Goal: Task Accomplishment & Management: Manage account settings

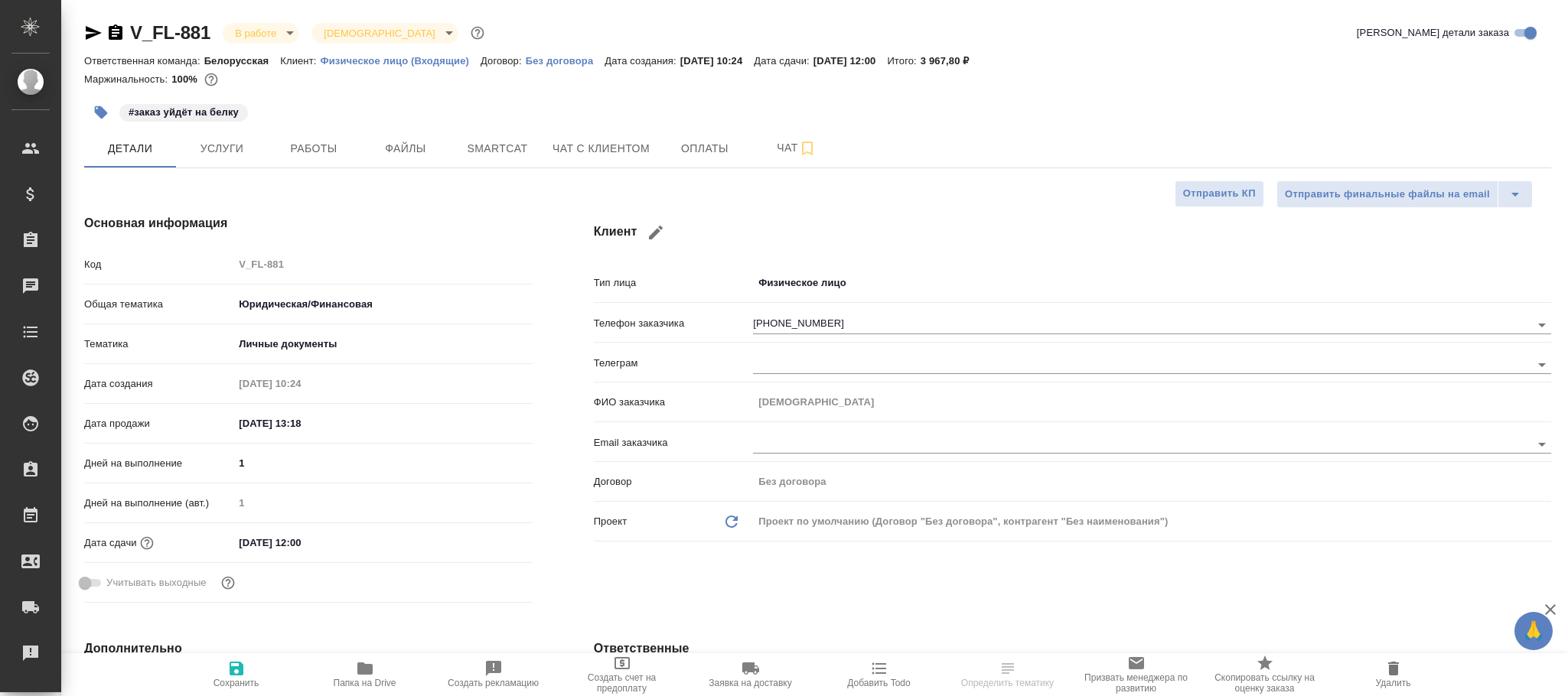
select select "RU"
click at [231, 153] on span "Услуги" at bounding box center [221, 149] width 73 height 19
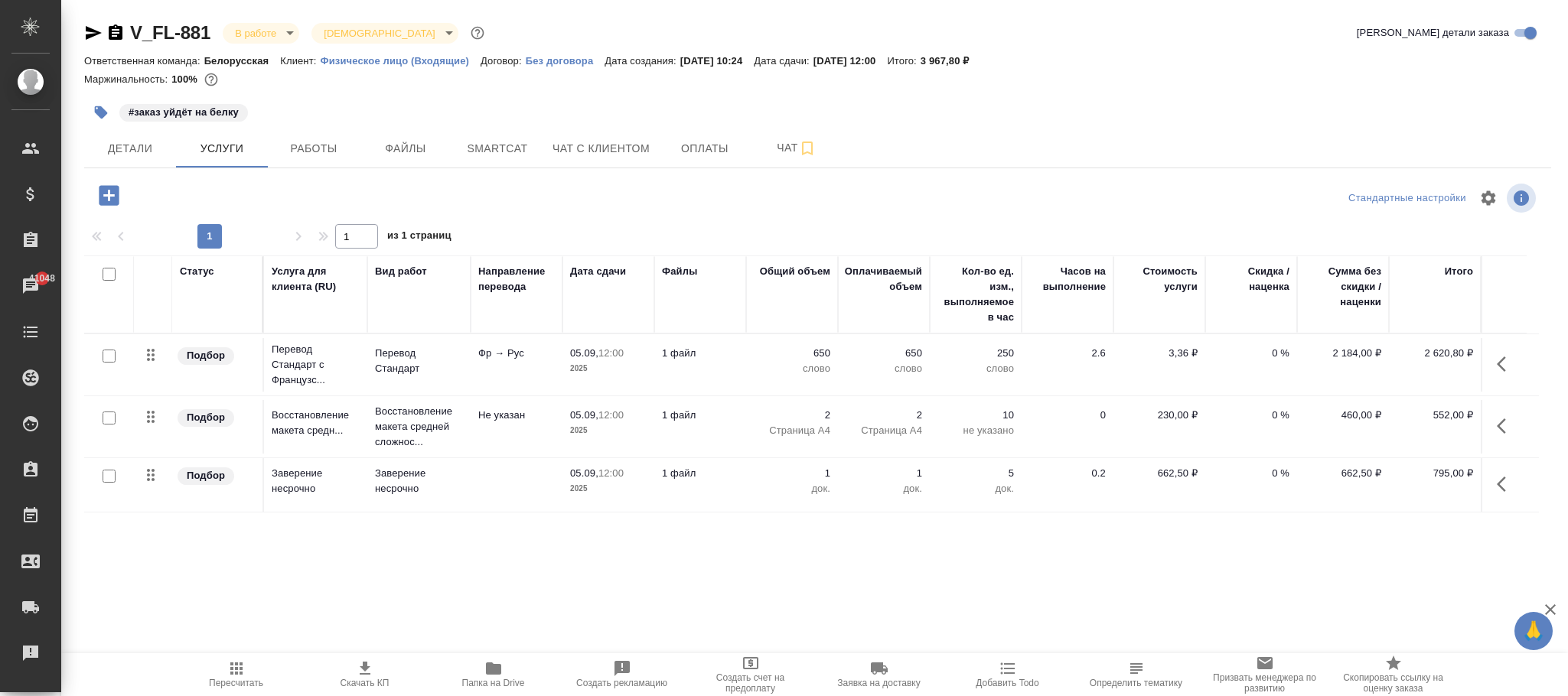
click at [1281, 479] on p "0 %" at bounding box center [1251, 474] width 76 height 15
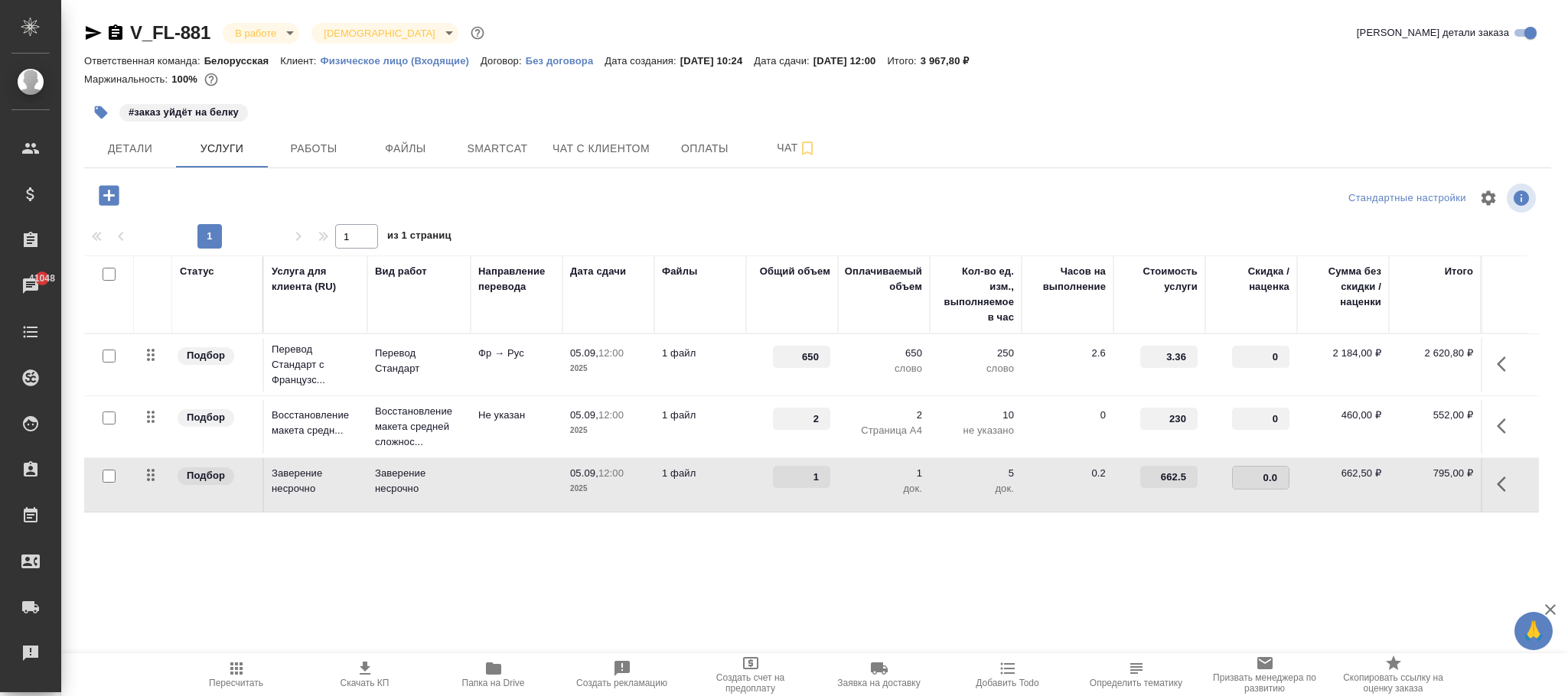
type input "0.01"
click at [1149, 547] on div "Статус Услуга для клиента (RU) Вид работ Направление перевода Дата сдачи Файлы …" at bounding box center [811, 420] width 1455 height 329
click at [1250, 478] on input "0.01" at bounding box center [1260, 477] width 57 height 22
type input "-0.01"
click at [1040, 580] on div "Статус Услуга для клиента (RU) Вид работ Направление перевода Дата сдачи Файлы …" at bounding box center [811, 420] width 1455 height 329
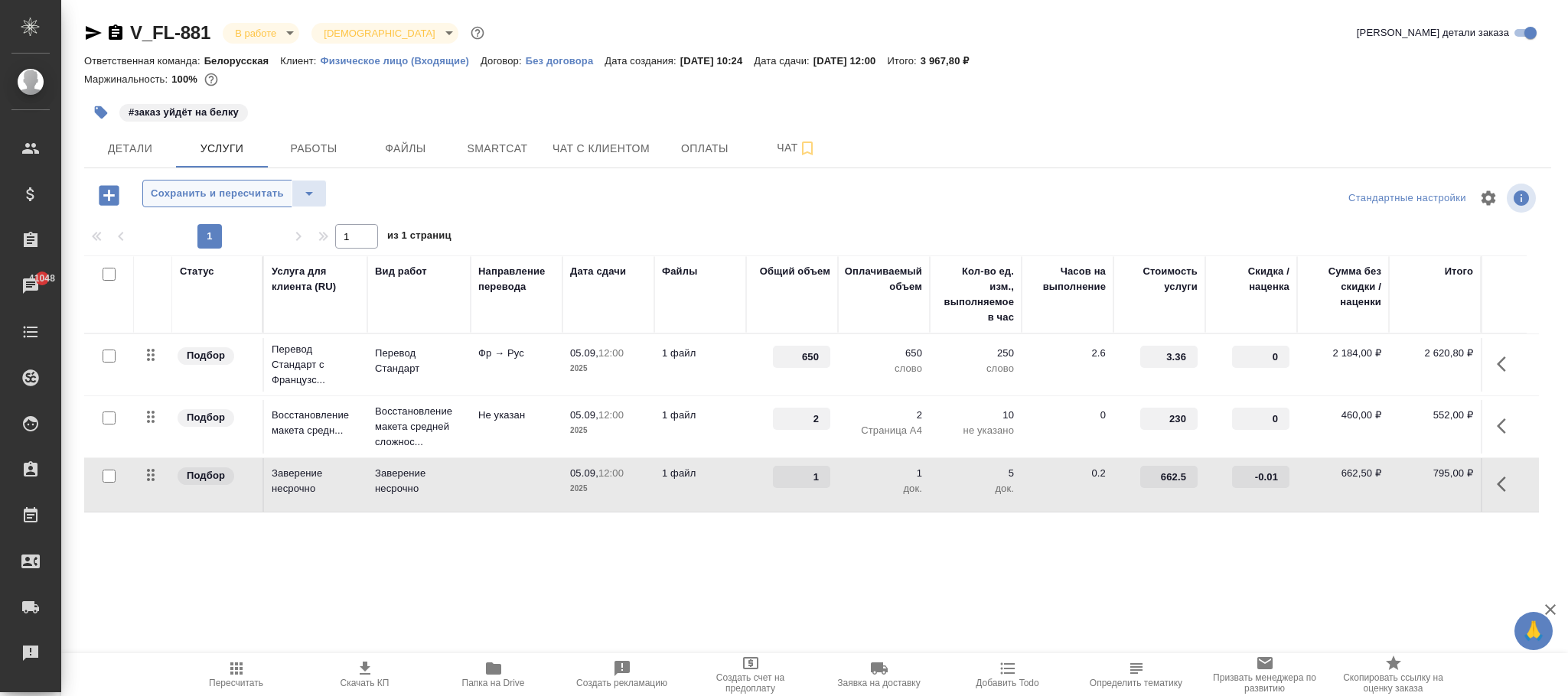
drag, startPoint x: 223, startPoint y: 194, endPoint x: 237, endPoint y: 193, distance: 14.0
click at [237, 193] on span "Сохранить и пересчитать" at bounding box center [217, 194] width 133 height 17
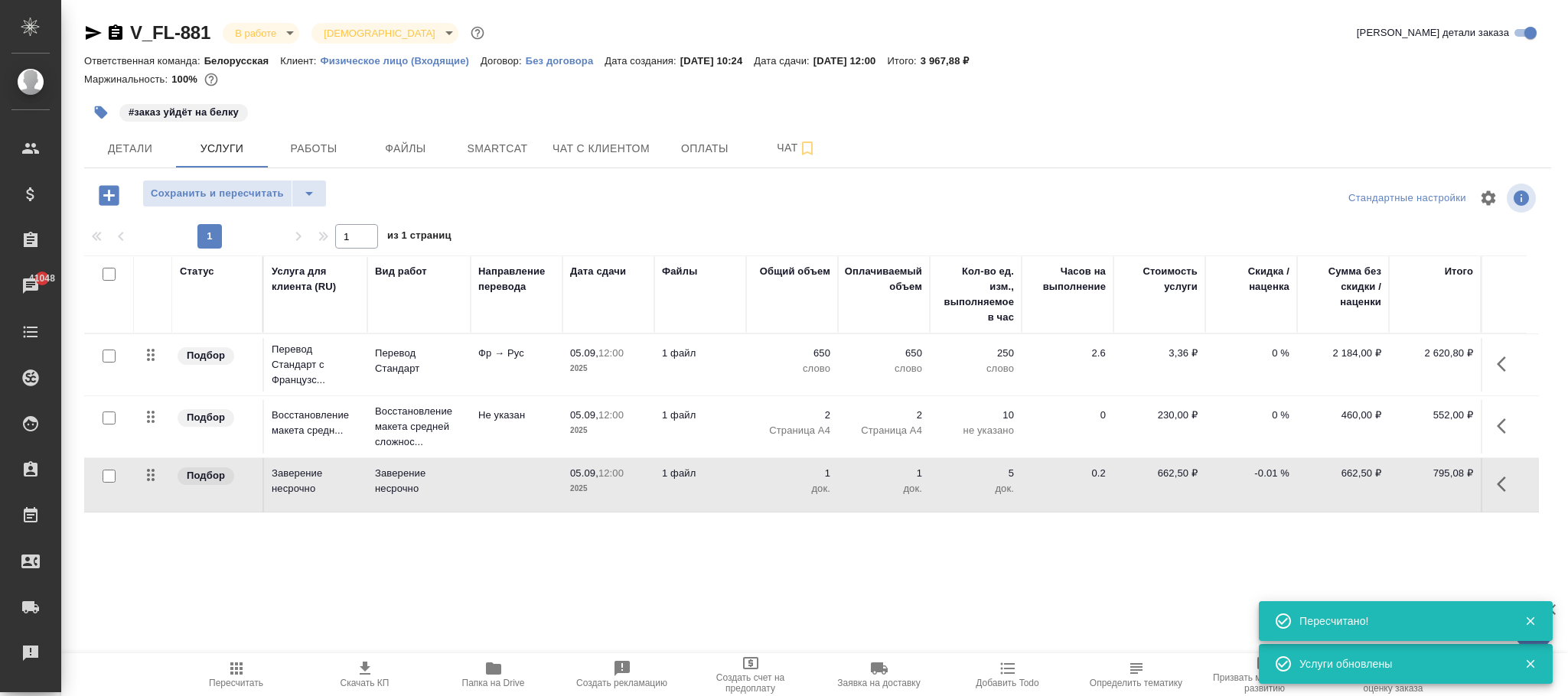
click at [1273, 473] on p "-0.01 %" at bounding box center [1251, 474] width 76 height 15
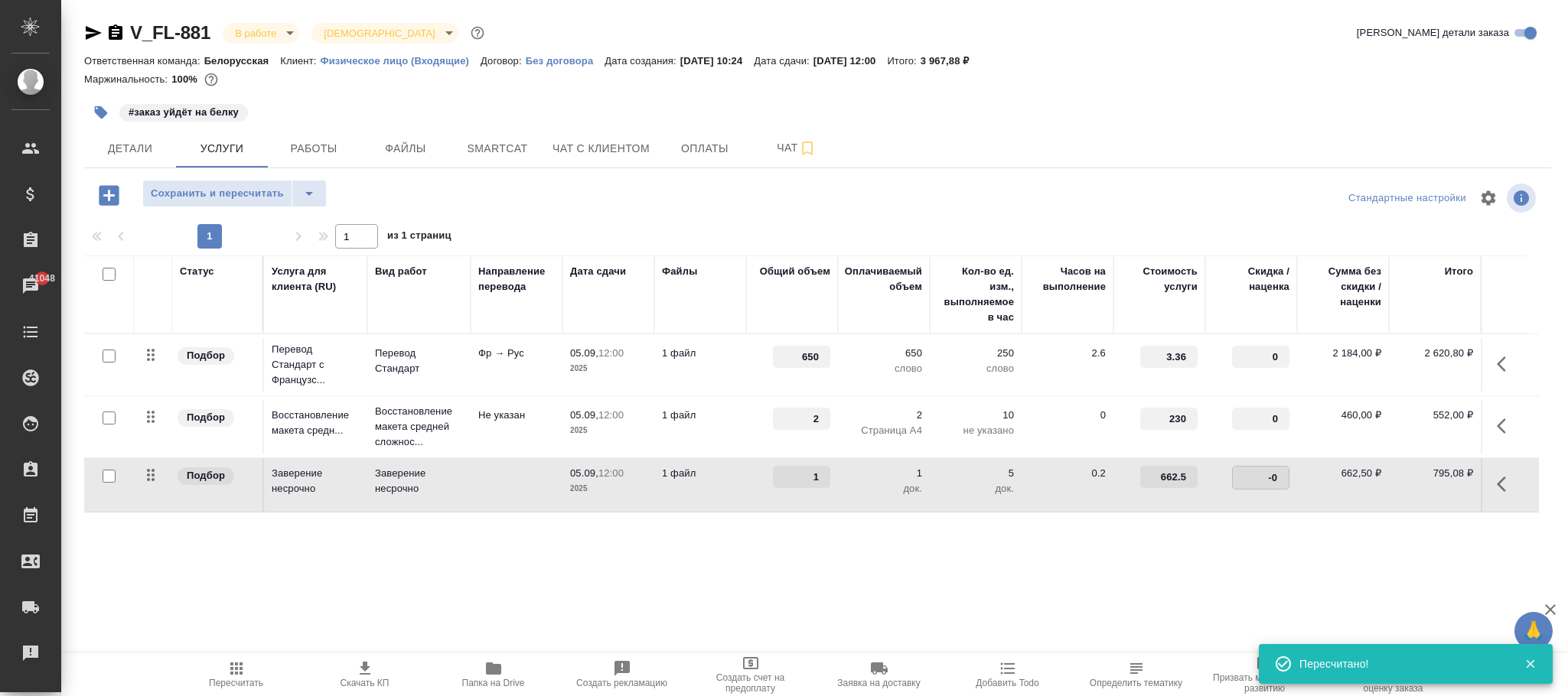
type input "-0.1"
click at [1157, 557] on div "Статус Услуга для клиента (RU) Вид работ Направление перевода Дата сдачи Файлы …" at bounding box center [811, 420] width 1455 height 329
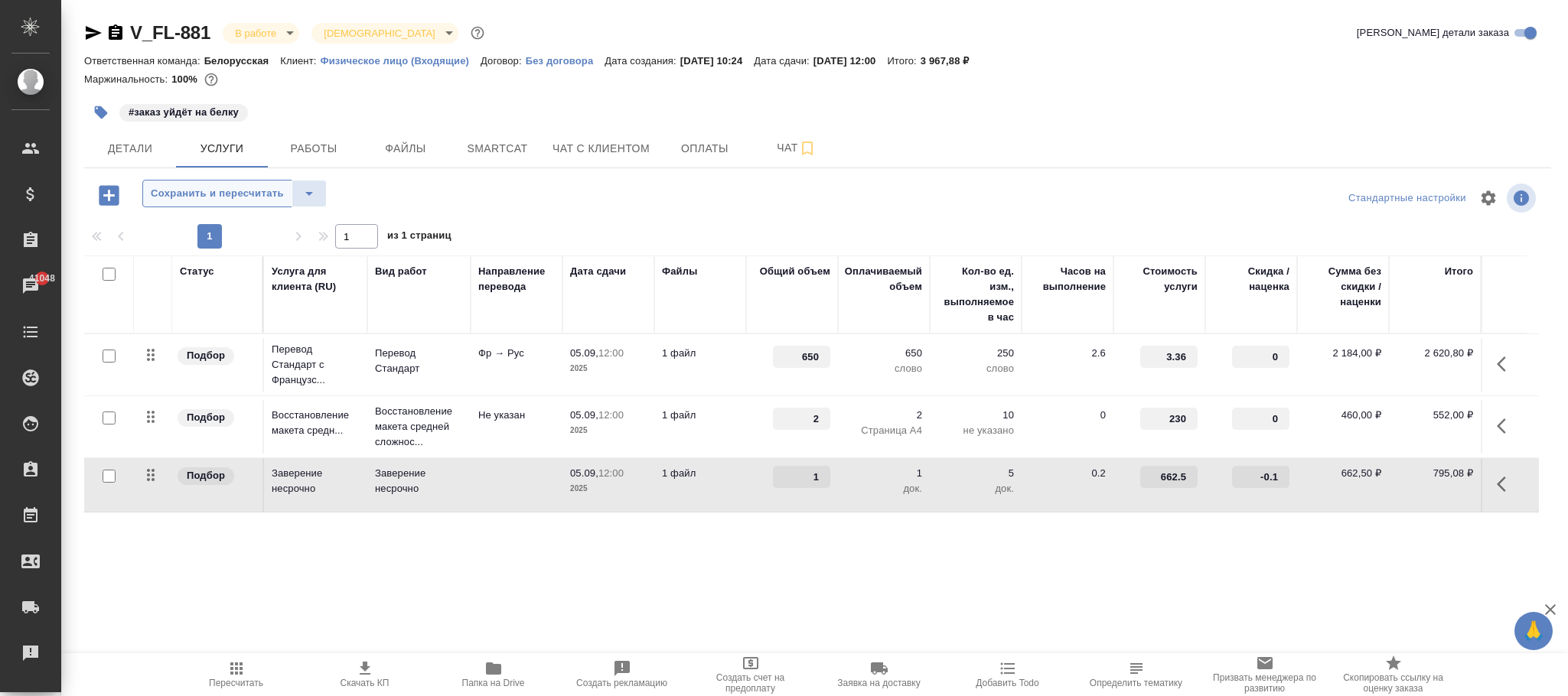
click at [272, 192] on span "Сохранить и пересчитать" at bounding box center [217, 194] width 133 height 17
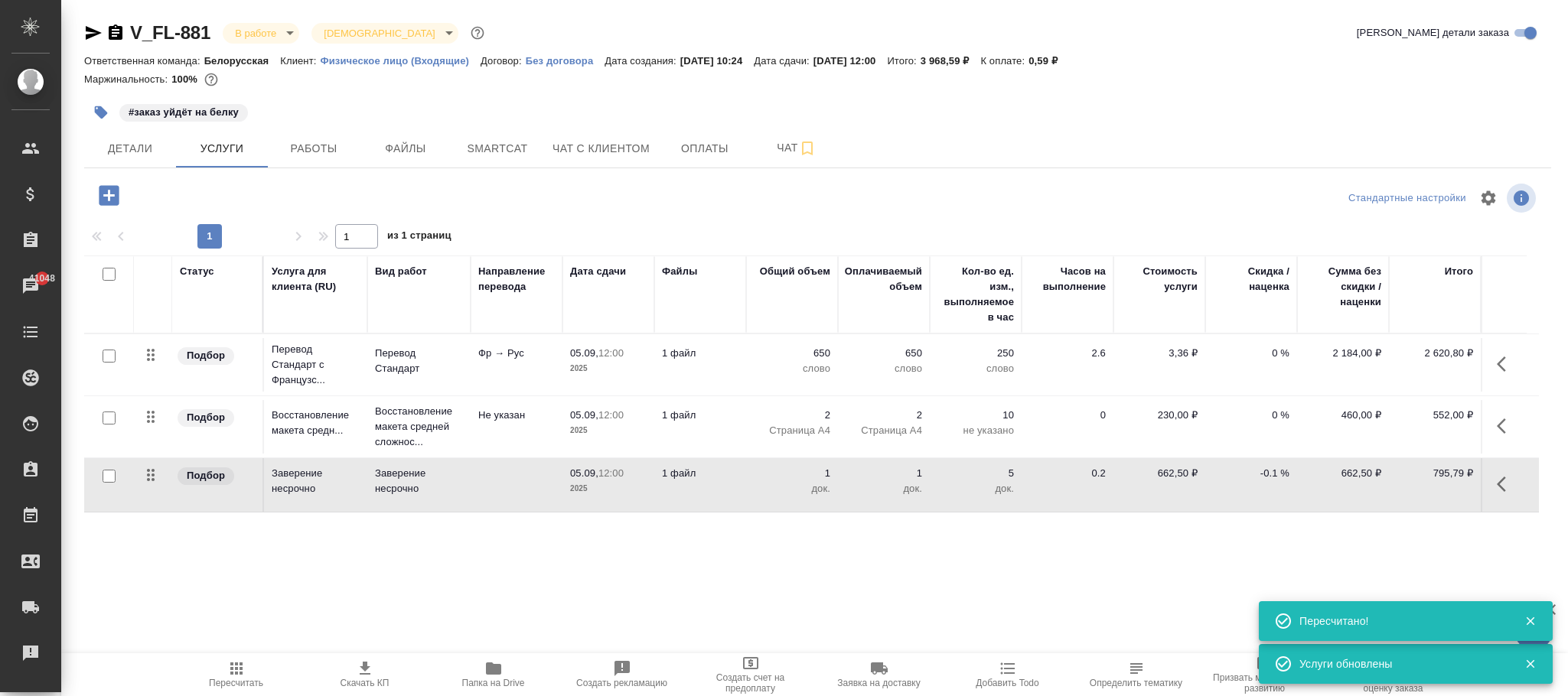
click at [1273, 467] on td "-0.1 %" at bounding box center [1251, 485] width 92 height 53
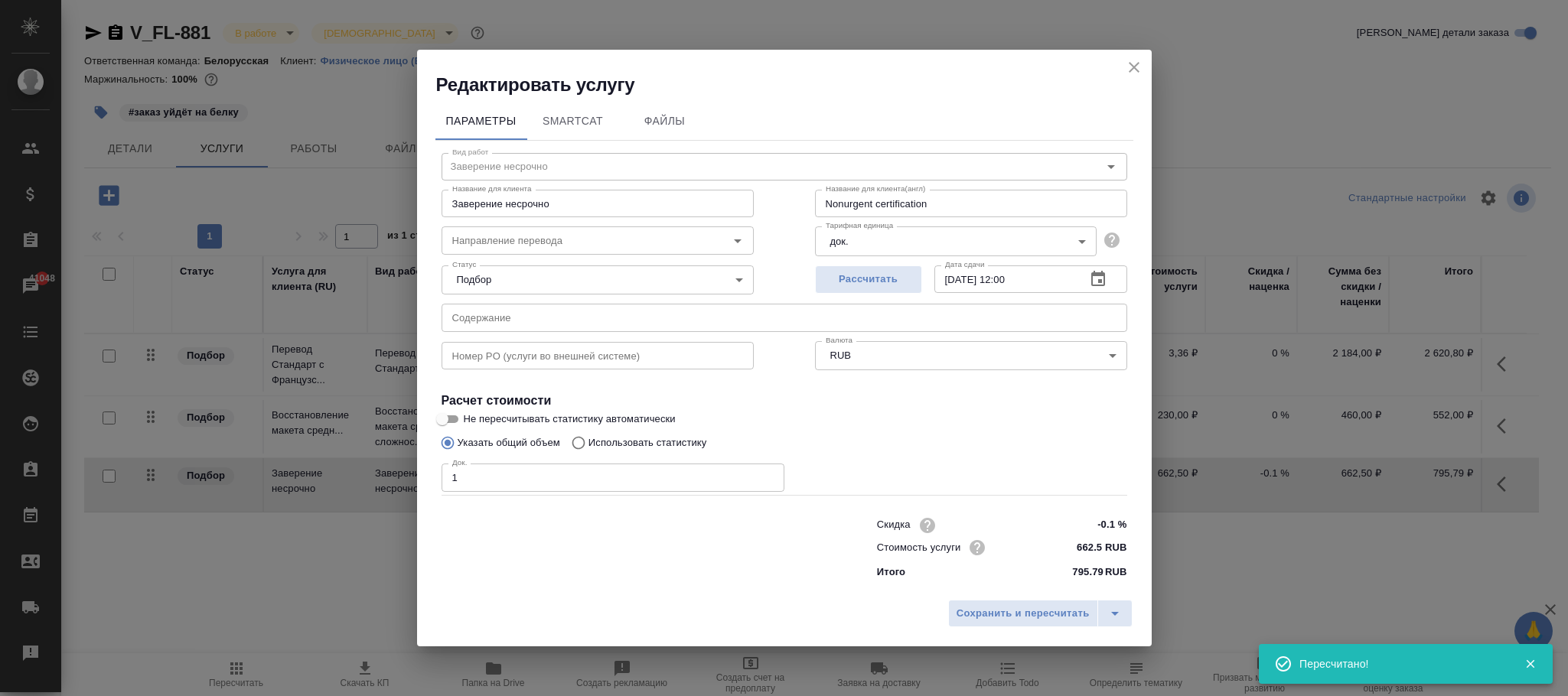
click at [1130, 65] on icon "close" at bounding box center [1133, 67] width 18 height 18
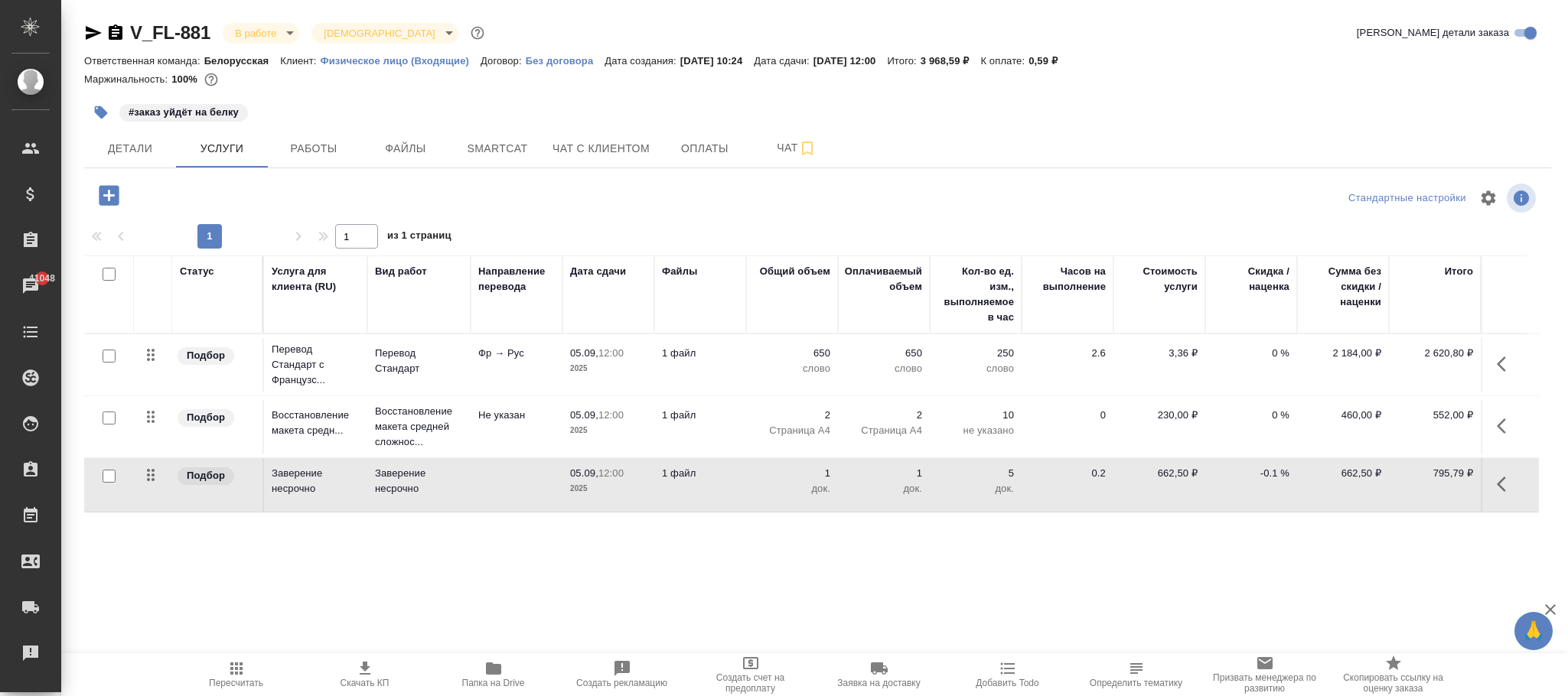
click at [1273, 473] on p "-0.1 %" at bounding box center [1251, 474] width 76 height 15
type input "-0.09"
drag, startPoint x: 1233, startPoint y: 581, endPoint x: 161, endPoint y: 260, distance: 1119.0
click at [1232, 579] on div "Статус Услуга для клиента (RU) Вид работ Направление перевода Дата сдачи Файлы …" at bounding box center [811, 420] width 1455 height 329
click at [215, 193] on span "Сохранить и пересчитать" at bounding box center [217, 194] width 133 height 17
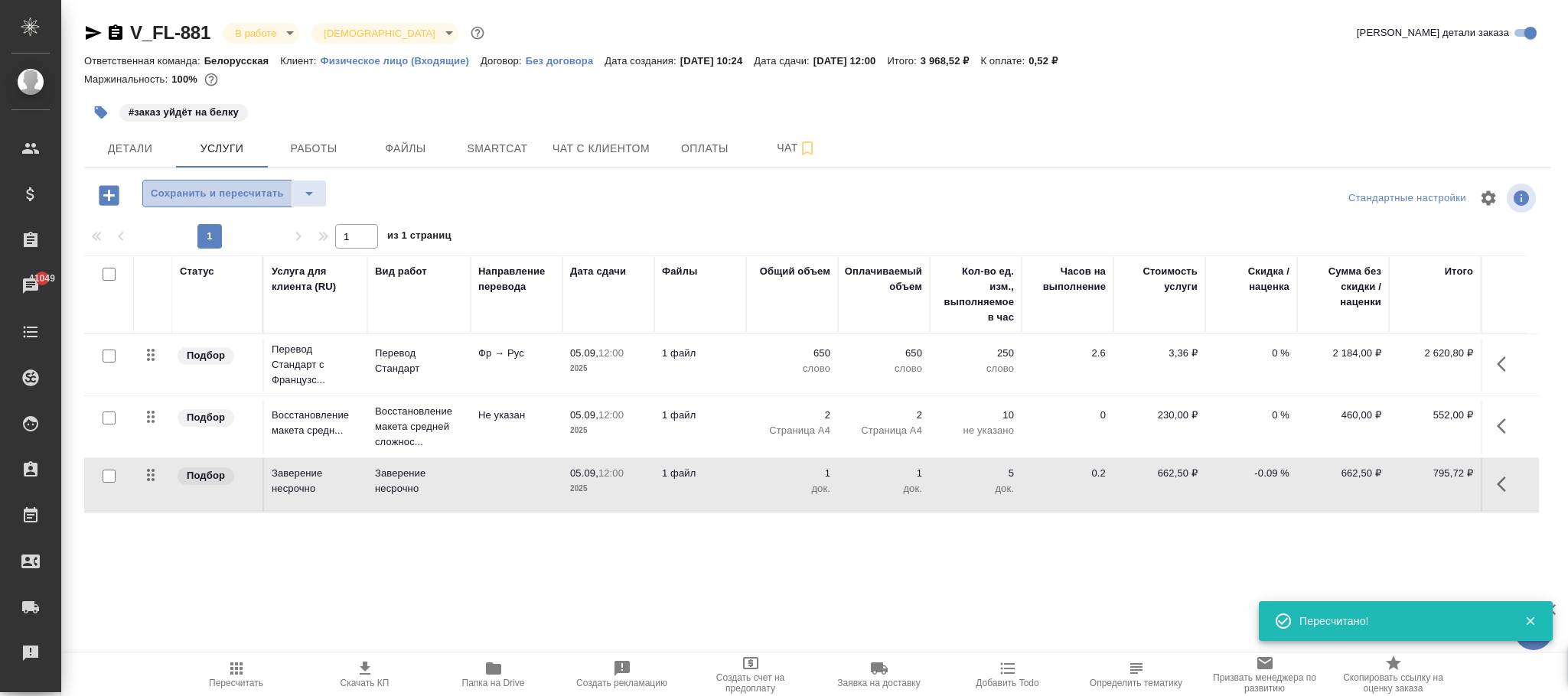
click at [266, 195] on span "Сохранить и пересчитать" at bounding box center [217, 194] width 133 height 17
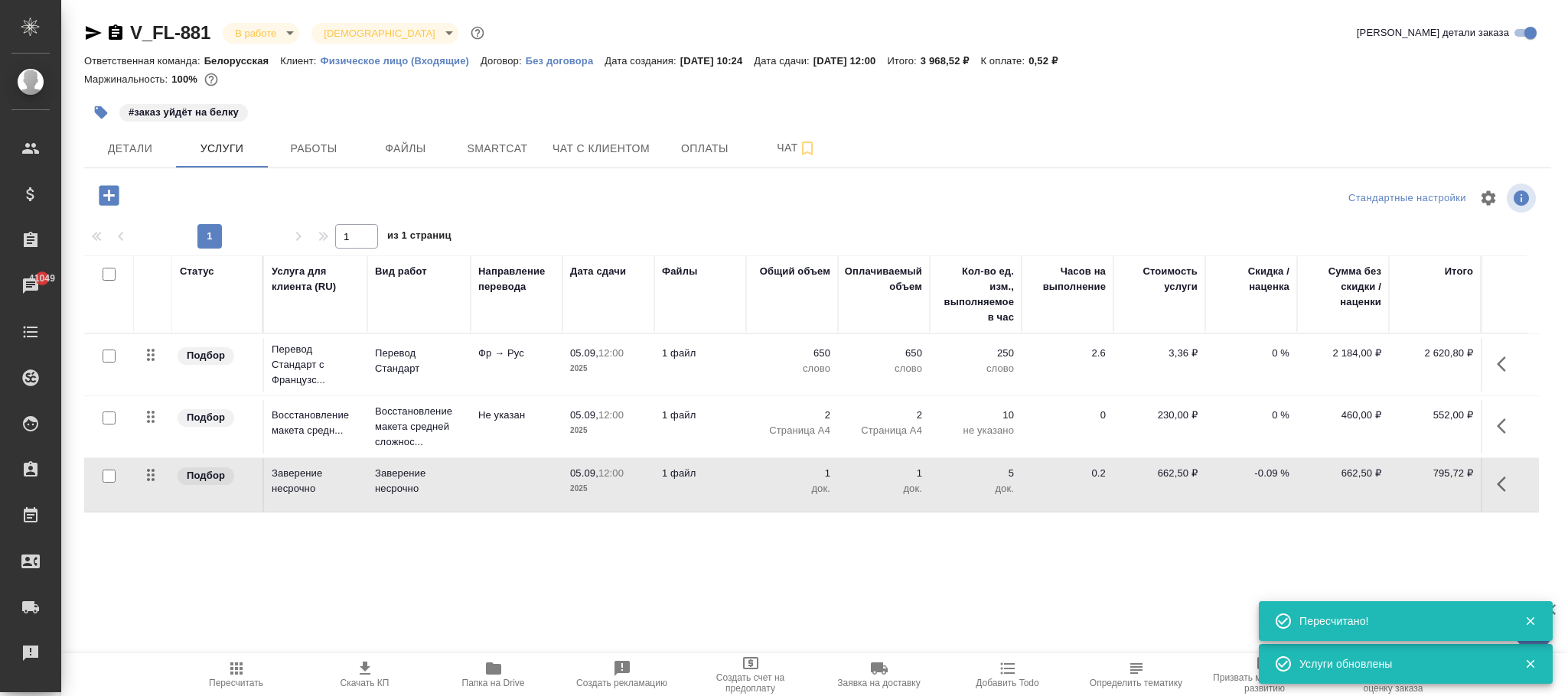
click at [1277, 471] on p "-0.09 %" at bounding box center [1251, 474] width 76 height 15
type input "-0.07"
click at [1232, 561] on div "Статус Услуга для клиента (RU) Вид работ Направление перевода Дата сдачи Файлы …" at bounding box center [811, 420] width 1455 height 329
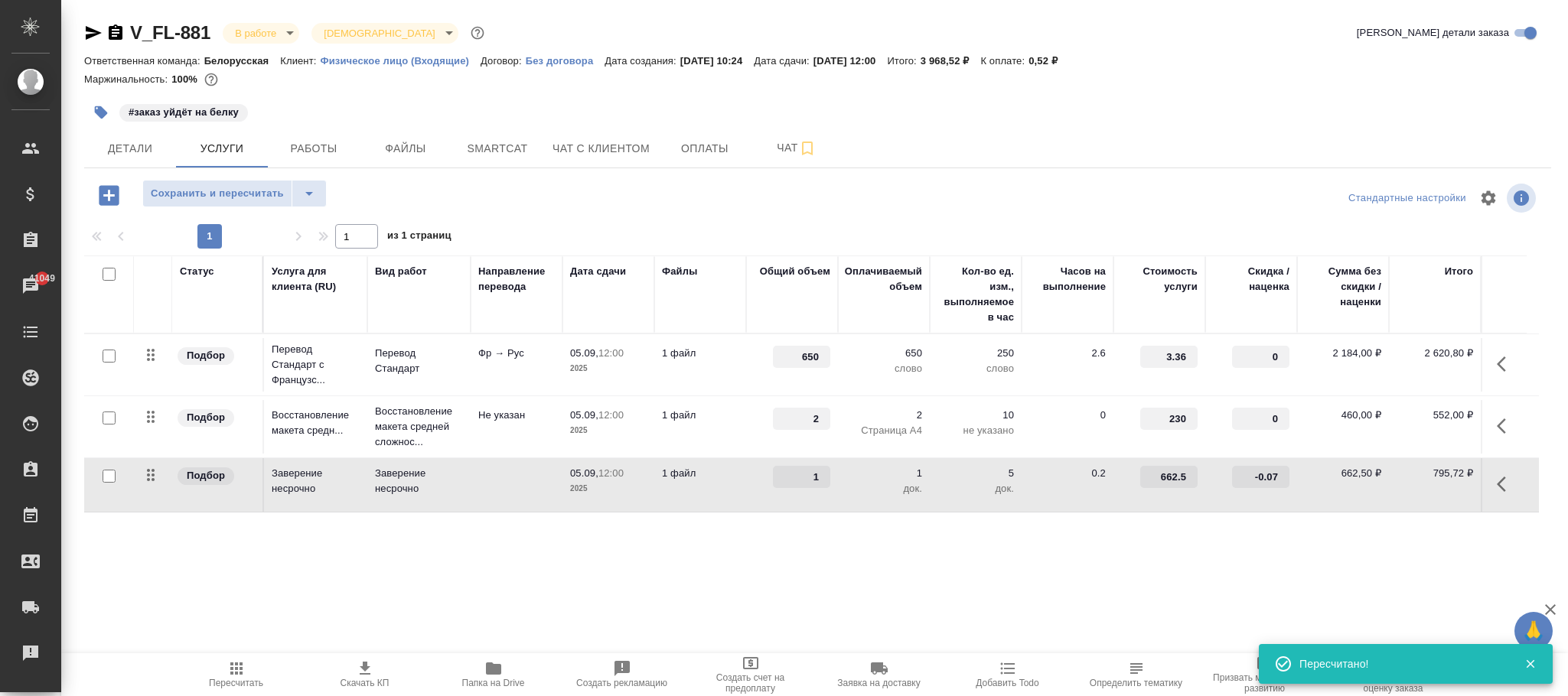
drag, startPoint x: 226, startPoint y: 194, endPoint x: 806, endPoint y: 305, distance: 590.5
click at [228, 194] on span "Сохранить и пересчитать" at bounding box center [217, 194] width 133 height 17
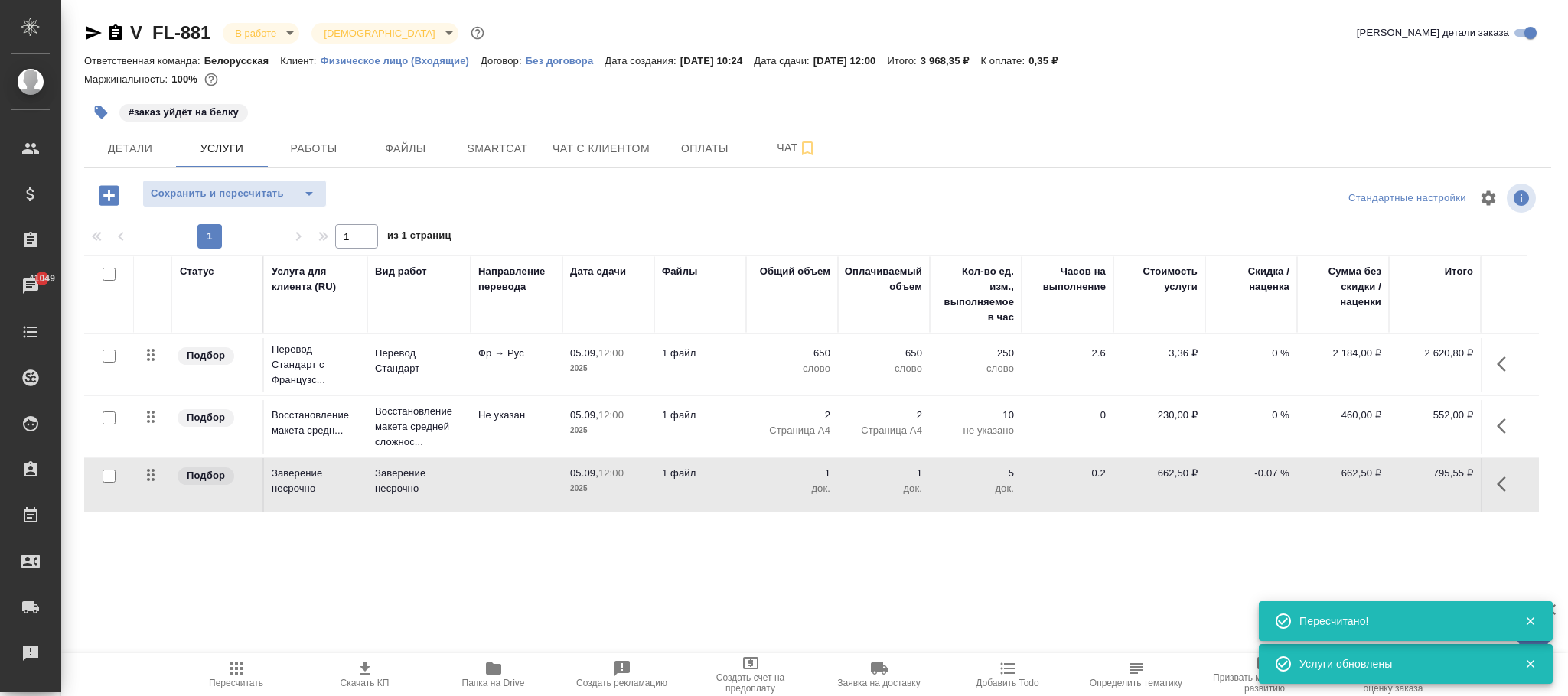
click at [1276, 471] on p "-0.07 %" at bounding box center [1251, 474] width 76 height 15
type input "-0.05"
click at [1180, 542] on div "Статус Услуга для клиента (RU) Вид работ Направление перевода Дата сдачи Файлы …" at bounding box center [811, 420] width 1455 height 329
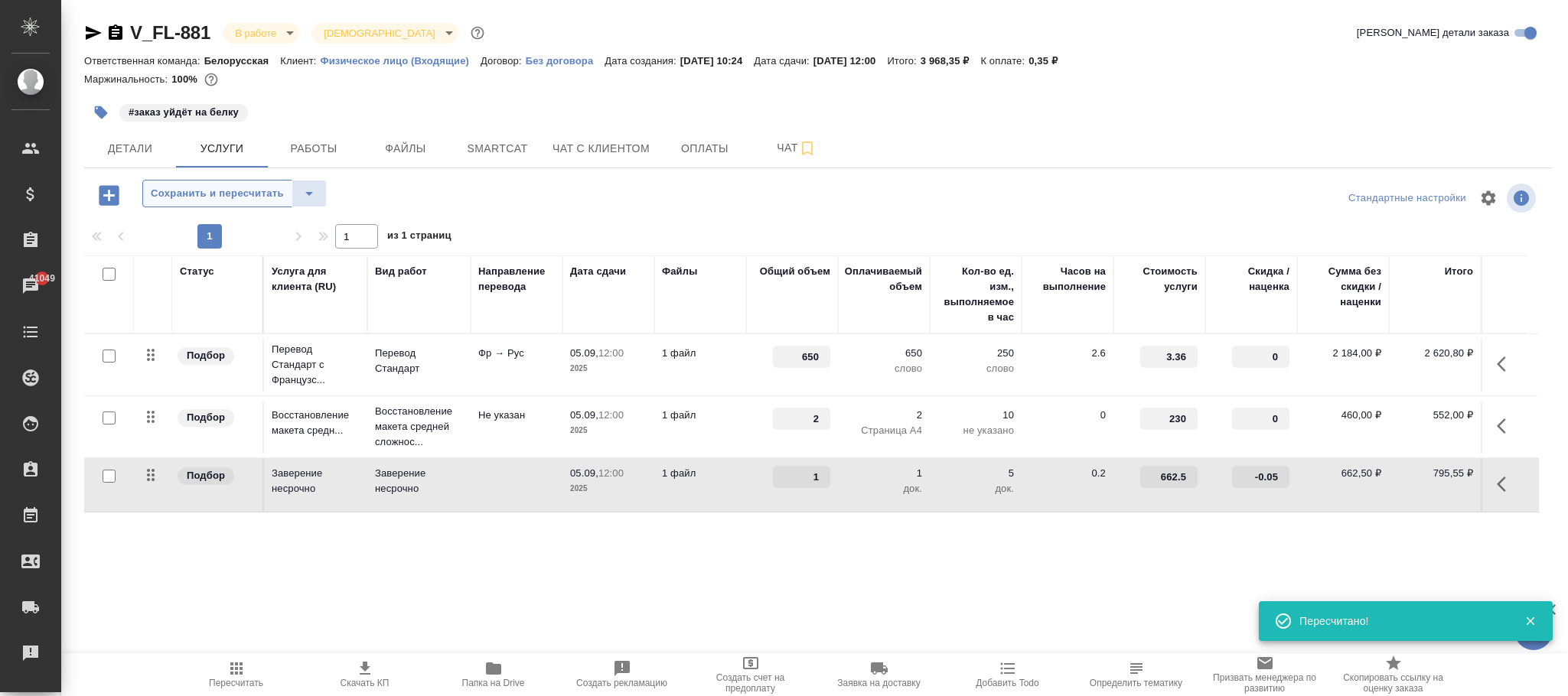
click at [254, 195] on span "Сохранить и пересчитать" at bounding box center [217, 194] width 133 height 17
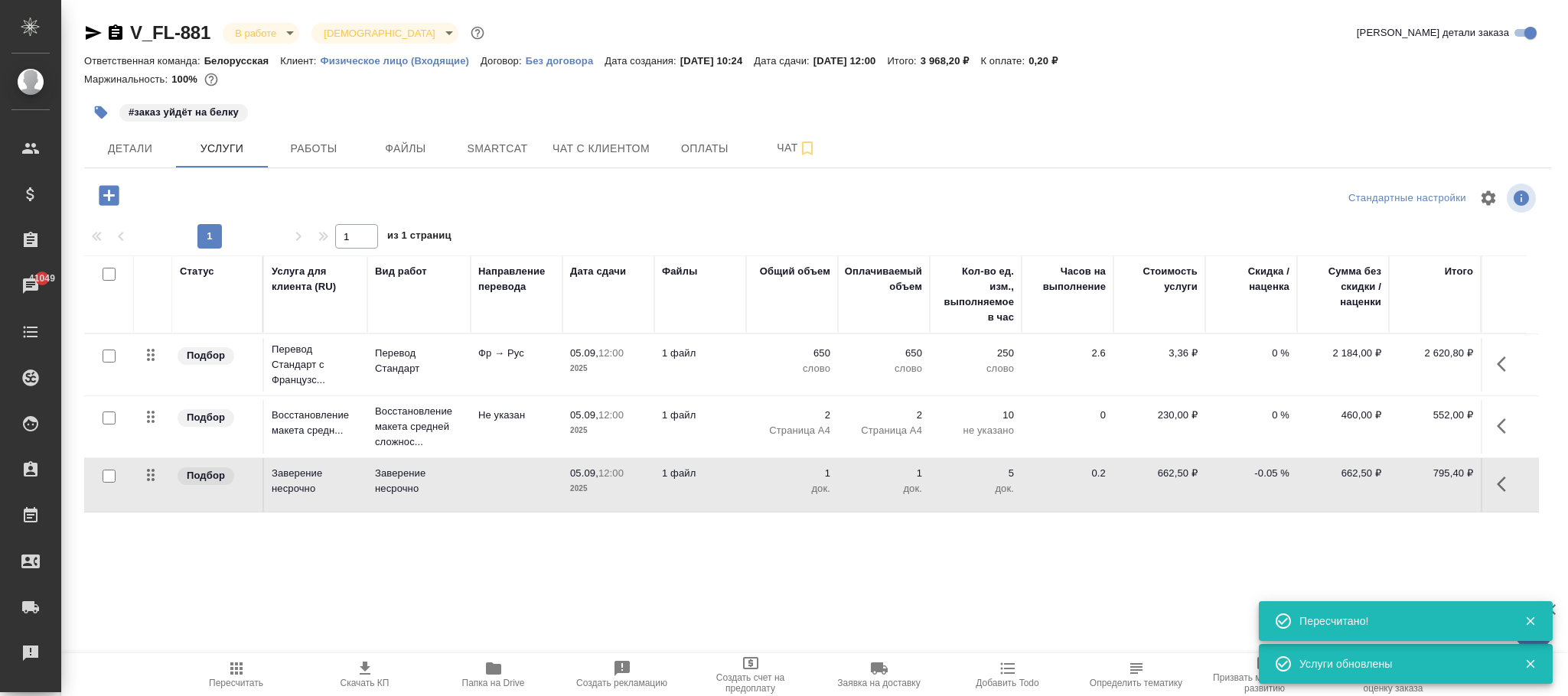
click at [1278, 473] on p "-0.05 %" at bounding box center [1251, 474] width 76 height 15
click at [1278, 473] on input "-0.05" at bounding box center [1260, 478] width 56 height 22
type input "-0.04"
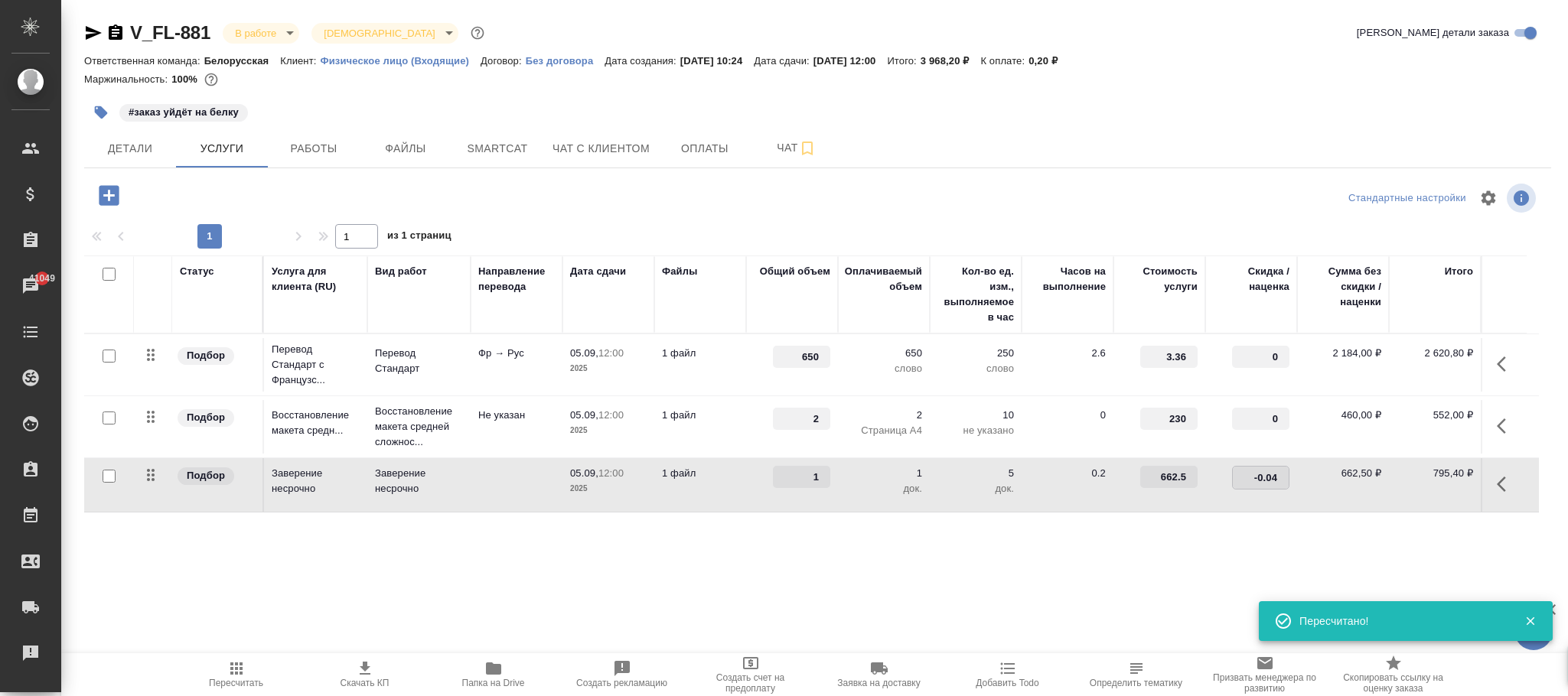
click at [1143, 553] on div "Статус Услуга для клиента (RU) Вид работ Направление перевода Дата сдачи Файлы …" at bounding box center [811, 420] width 1455 height 329
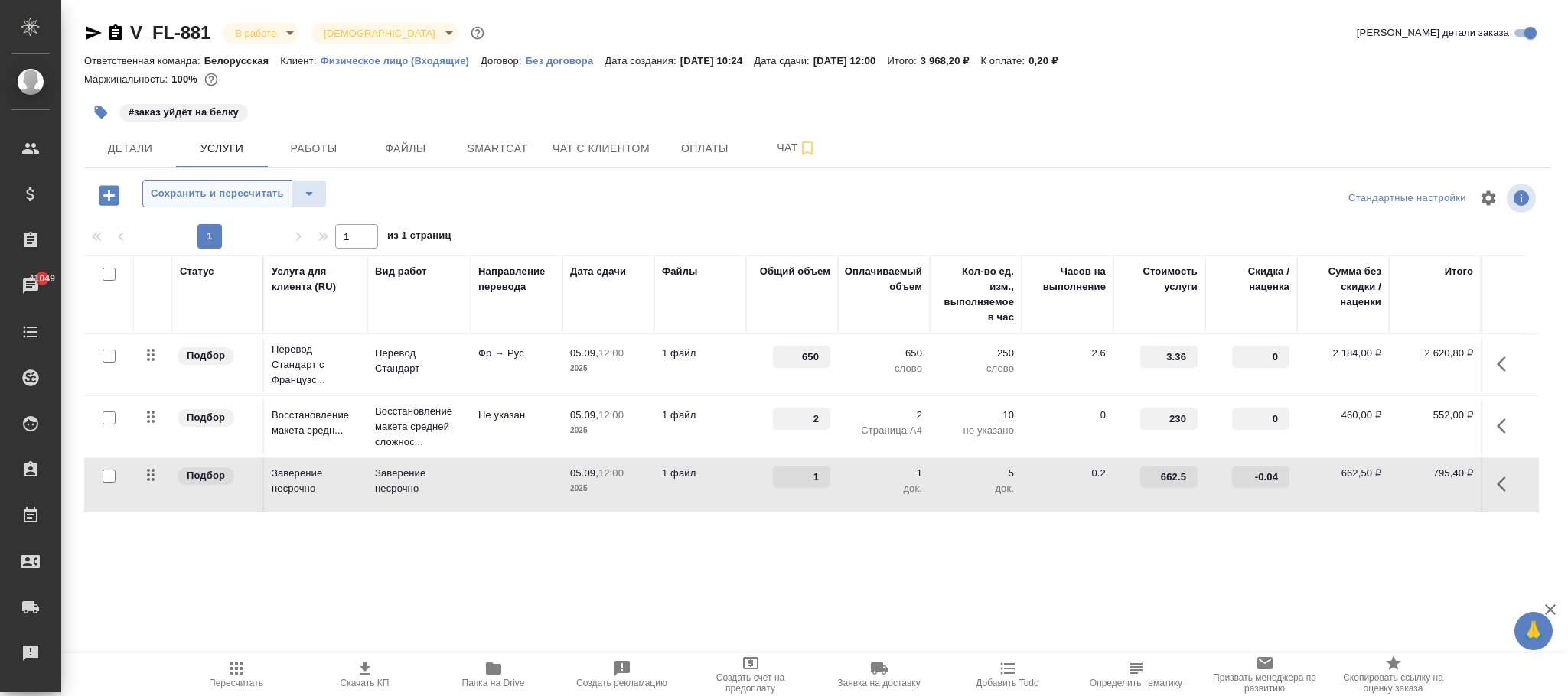
click at [269, 191] on span "Сохранить и пересчитать" at bounding box center [217, 194] width 133 height 17
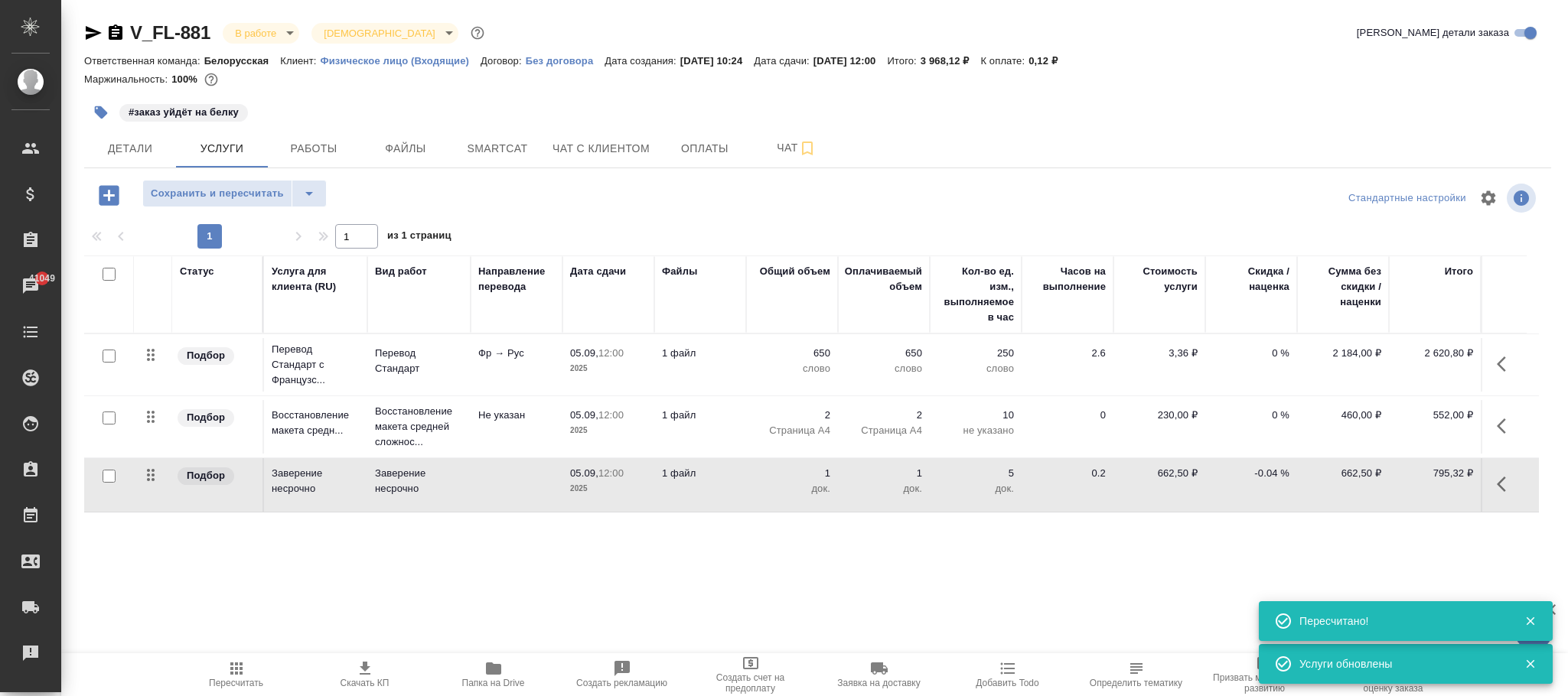
click at [1276, 473] on p "-0.04 %" at bounding box center [1251, 474] width 76 height 15
type input "-0.03"
click at [1109, 563] on div "Статус Услуга для клиента (RU) Вид работ Направление перевода Дата сдачи Файлы …" at bounding box center [811, 420] width 1455 height 329
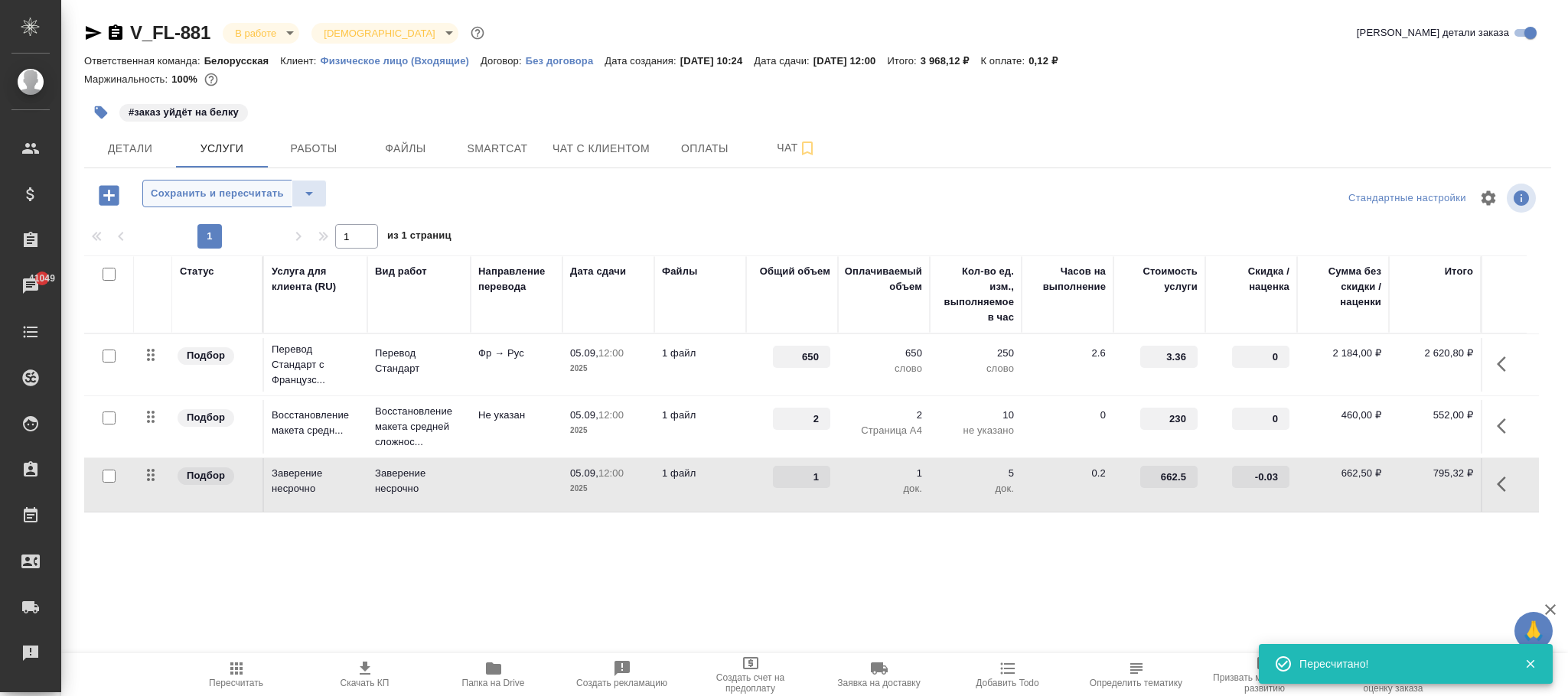
click at [225, 189] on span "Сохранить и пересчитать" at bounding box center [217, 194] width 133 height 17
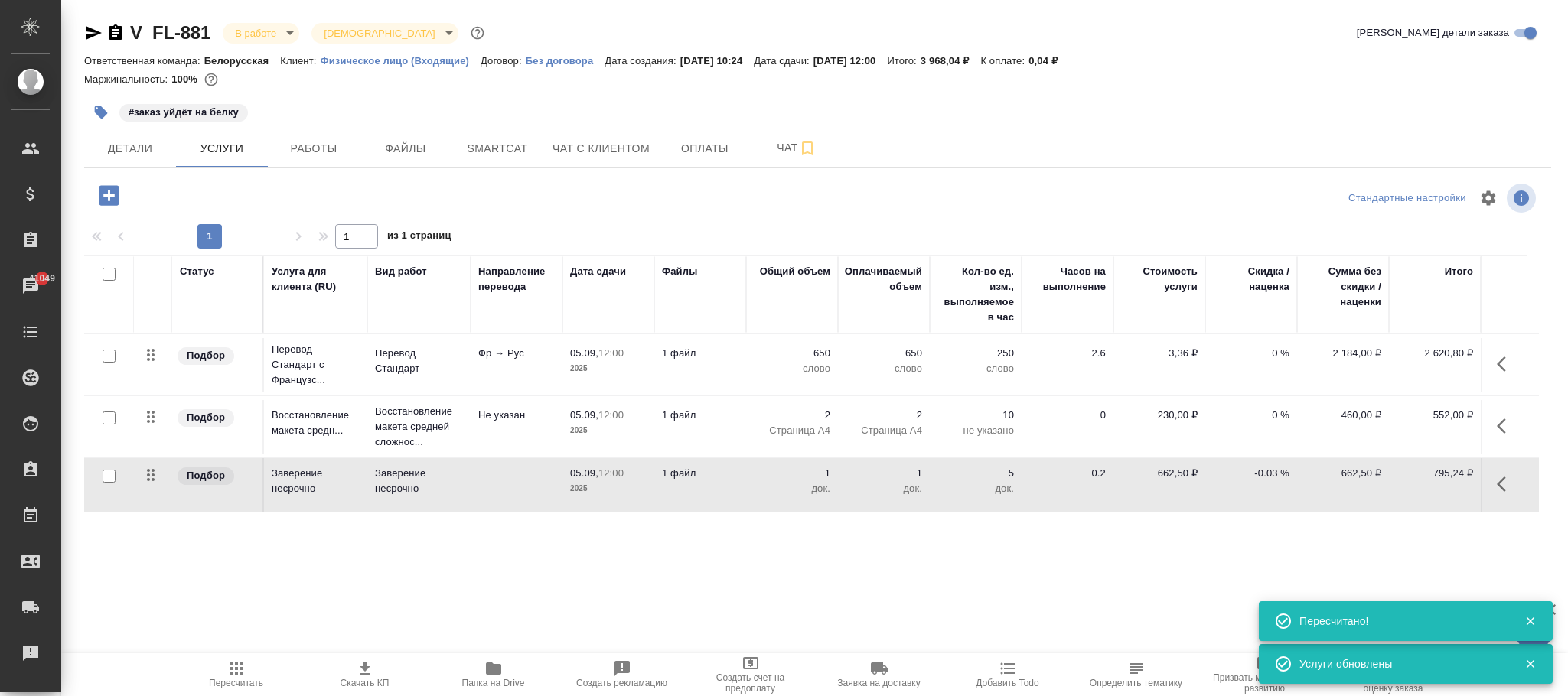
click at [1268, 468] on p "-0.03 %" at bounding box center [1251, 474] width 76 height 15
type input "-0.0"
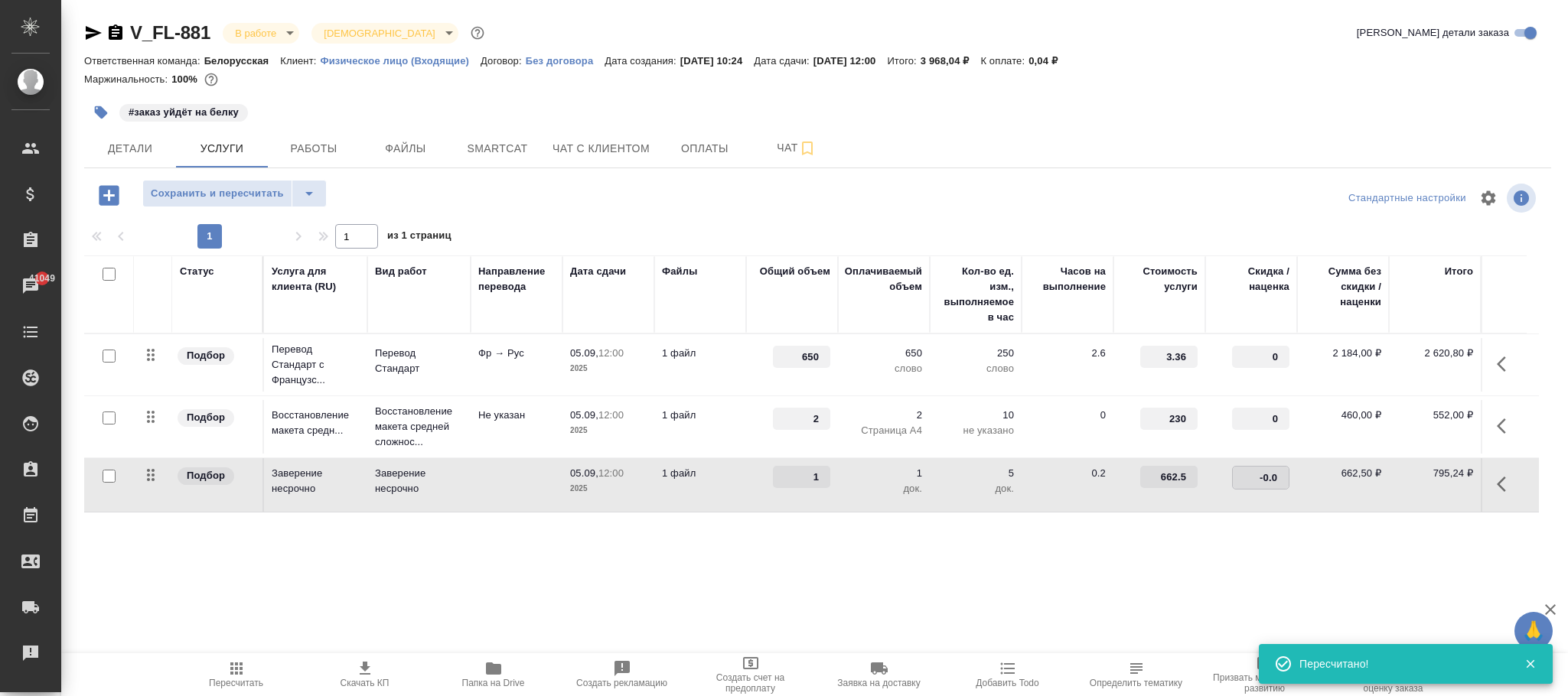
click at [1272, 480] on input "-0.0" at bounding box center [1260, 478] width 56 height 22
type input "-0.028"
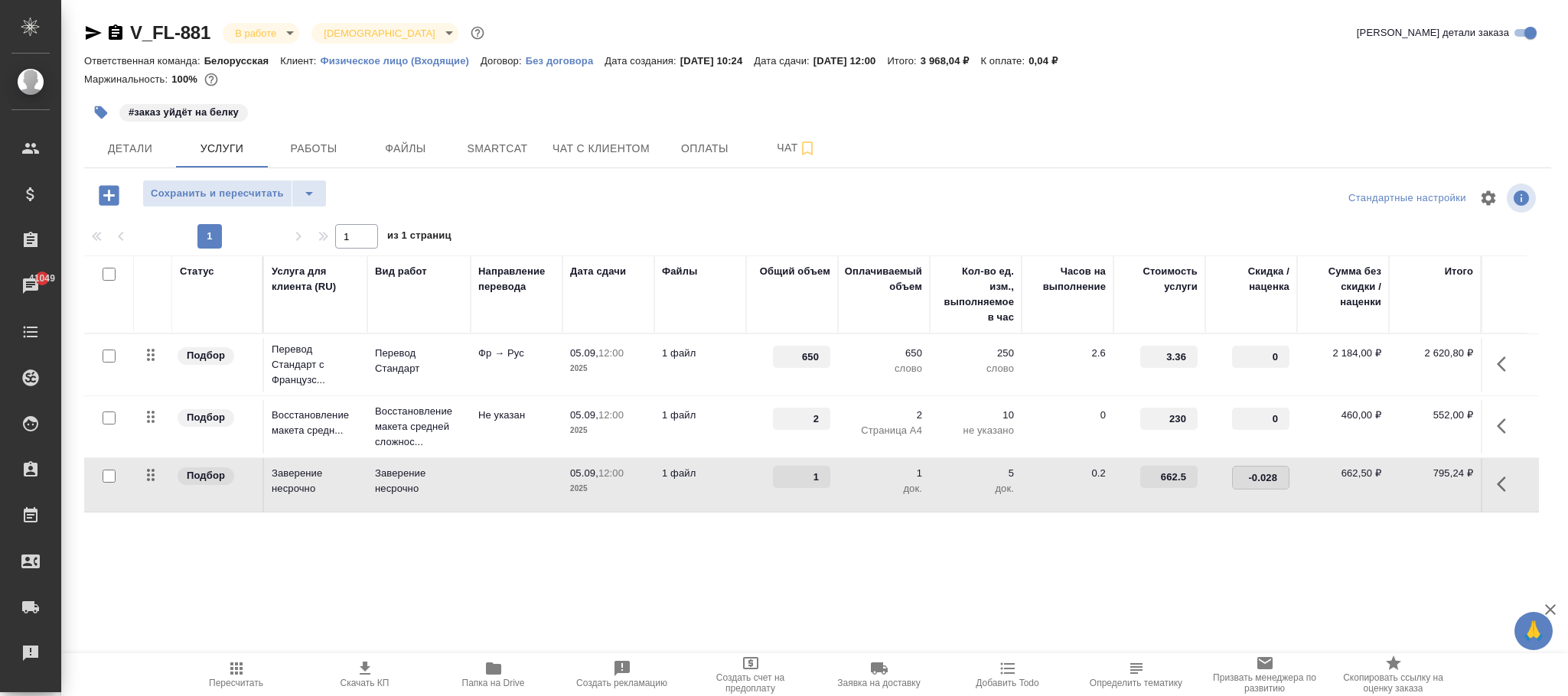
click at [1185, 591] on div "V_FL-881 В работе inProgress Святая троица holyTrinity Кратко детали заказа Отв…" at bounding box center [817, 312] width 1483 height 624
click at [258, 182] on button "Сохранить и пересчитать" at bounding box center [216, 194] width 150 height 28
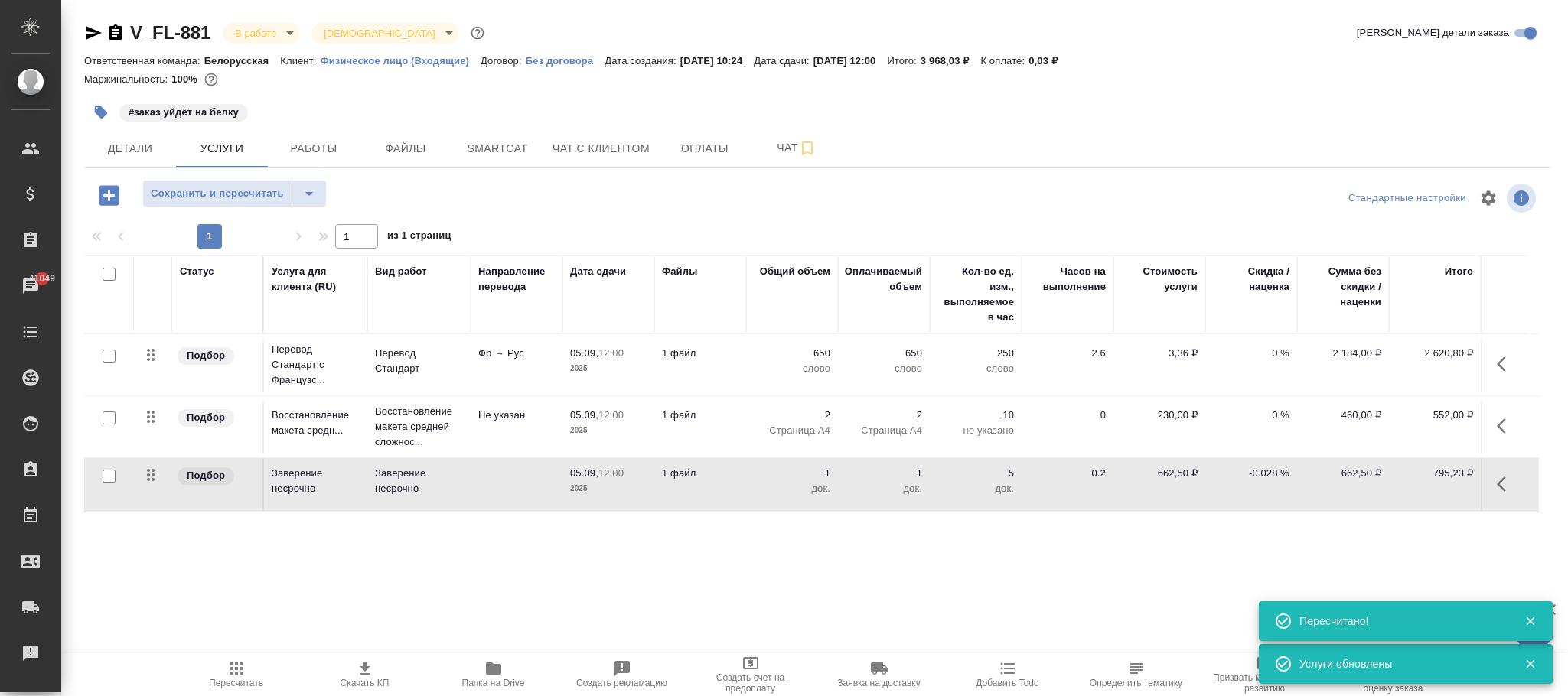
click at [1272, 475] on p "-0.028 %" at bounding box center [1251, 474] width 76 height 15
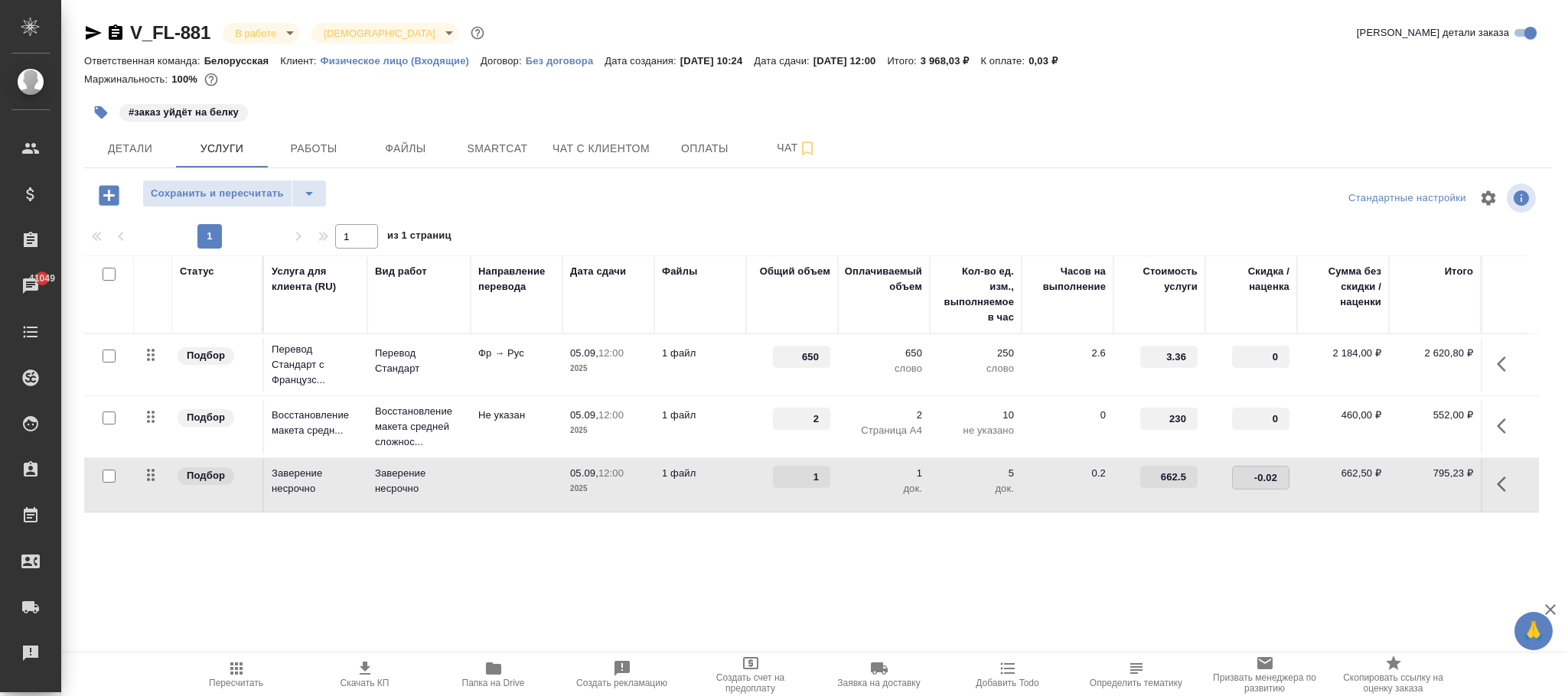
type input "-0.026"
click at [1082, 533] on div "Статус Услуга для клиента (RU) Вид работ Направление перевода Дата сдачи Файлы …" at bounding box center [811, 420] width 1455 height 329
click at [250, 182] on button "Сохранить и пересчитать" at bounding box center [216, 194] width 150 height 28
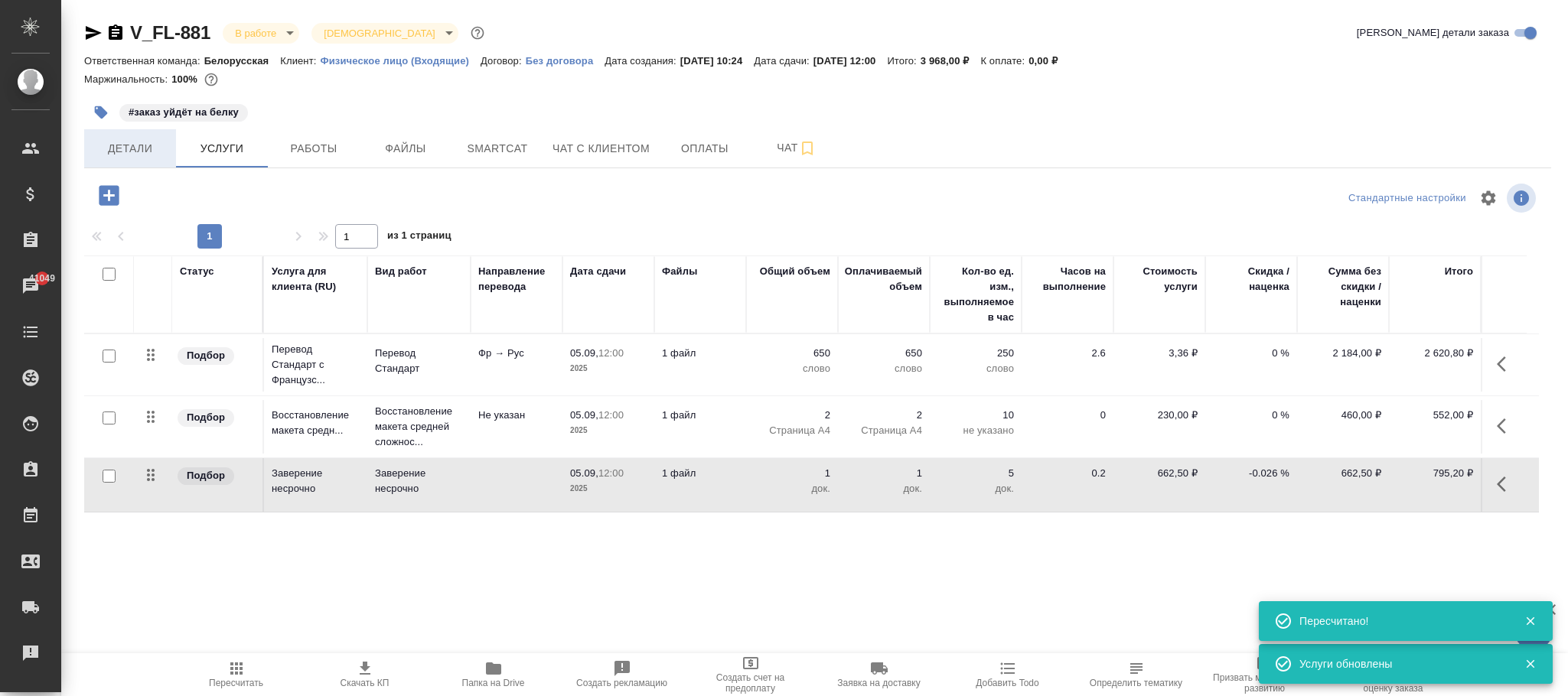
click at [153, 158] on span "Детали" at bounding box center [130, 149] width 73 height 19
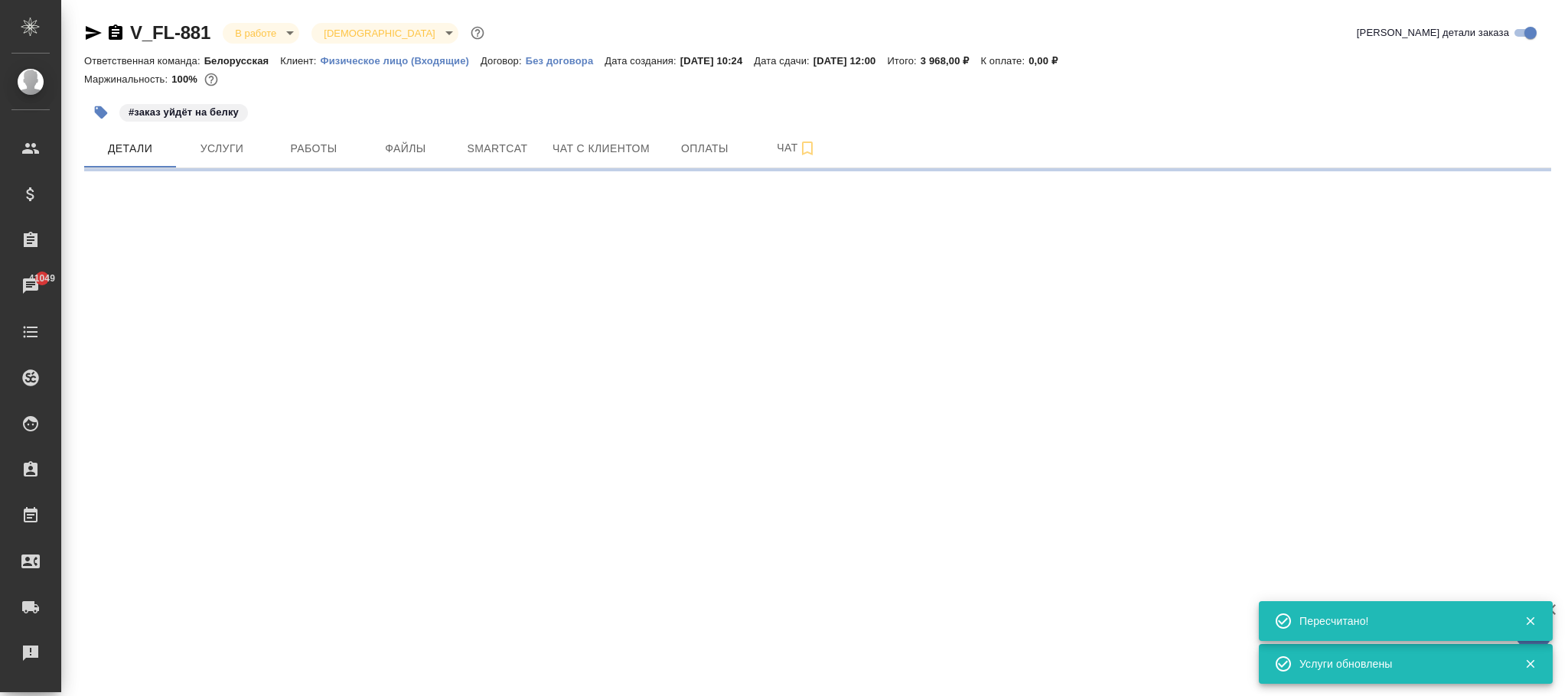
select select "RU"
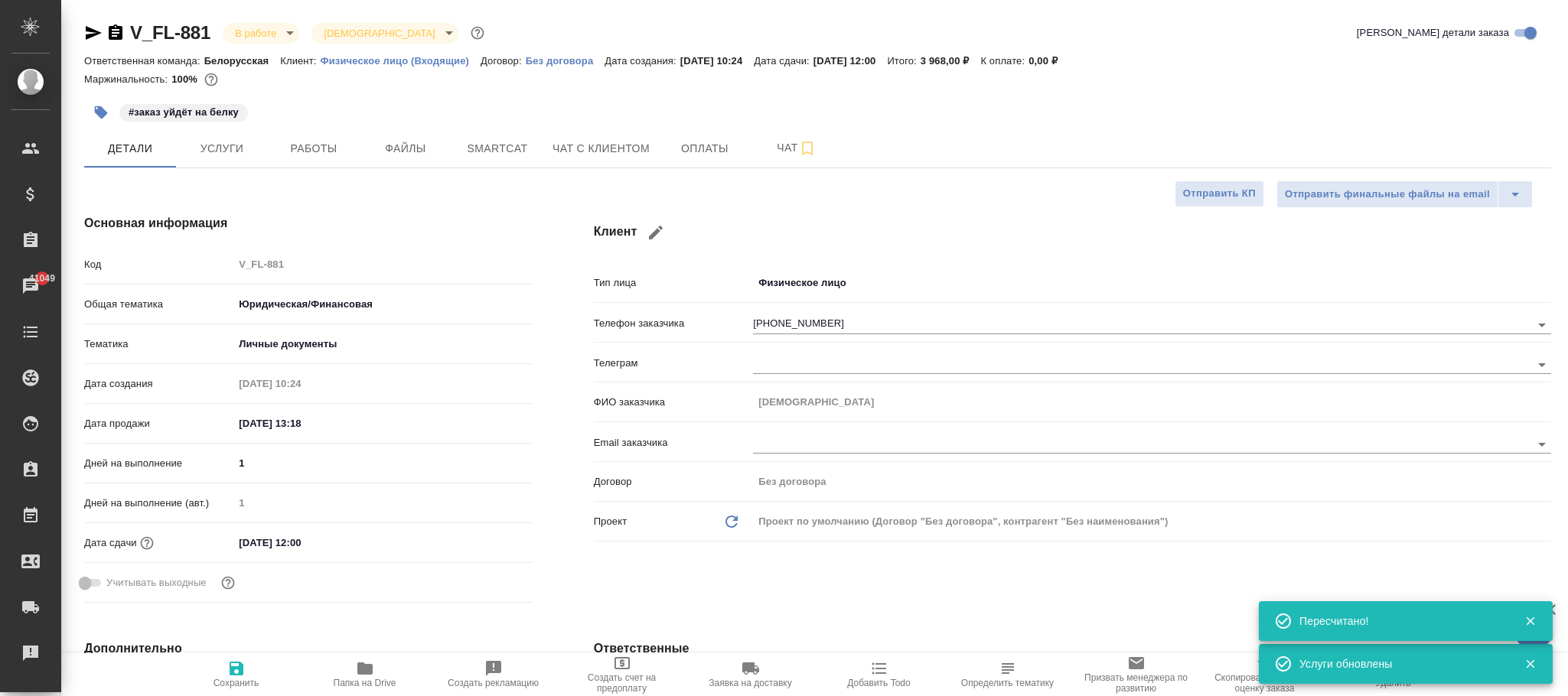
type textarea "x"
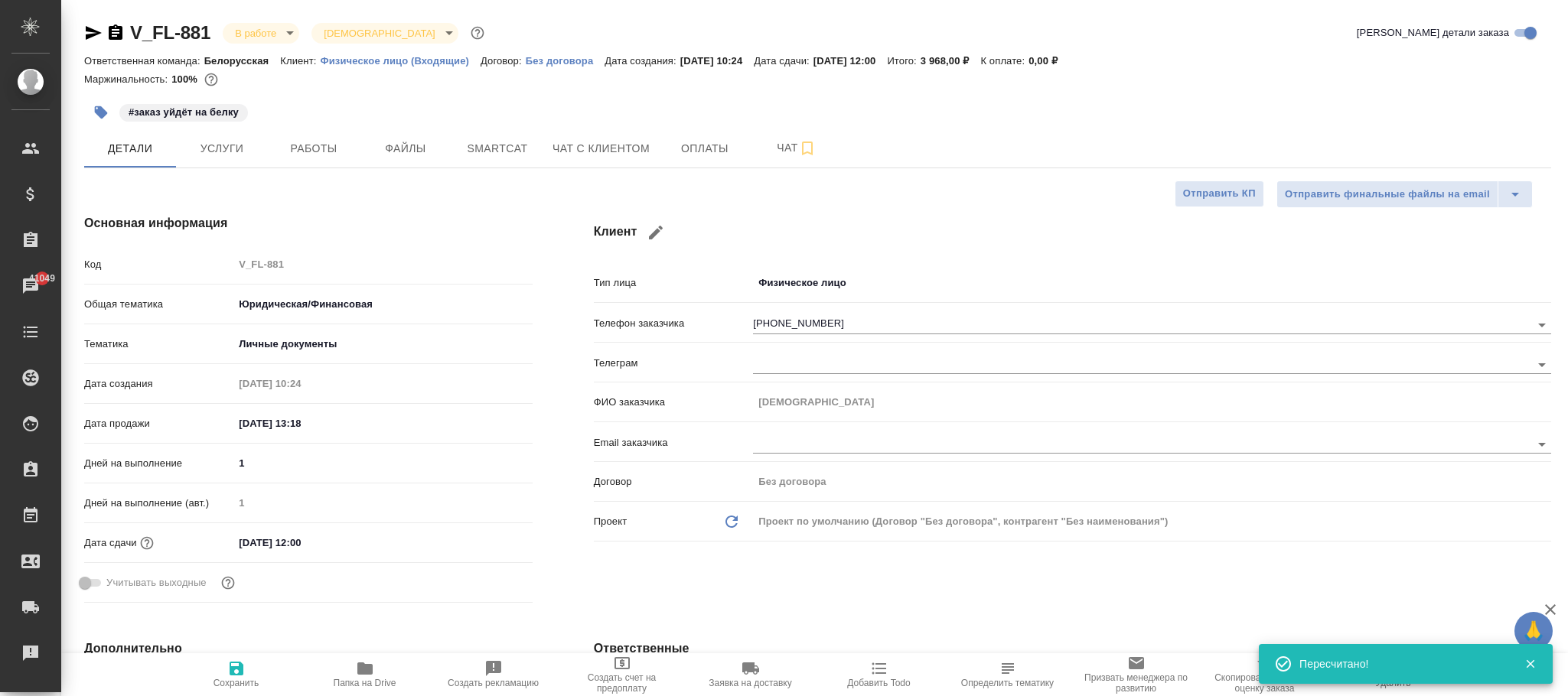
drag, startPoint x: 228, startPoint y: 664, endPoint x: 205, endPoint y: 14, distance: 650.4
click at [230, 665] on icon "button" at bounding box center [235, 668] width 18 height 18
type textarea "x"
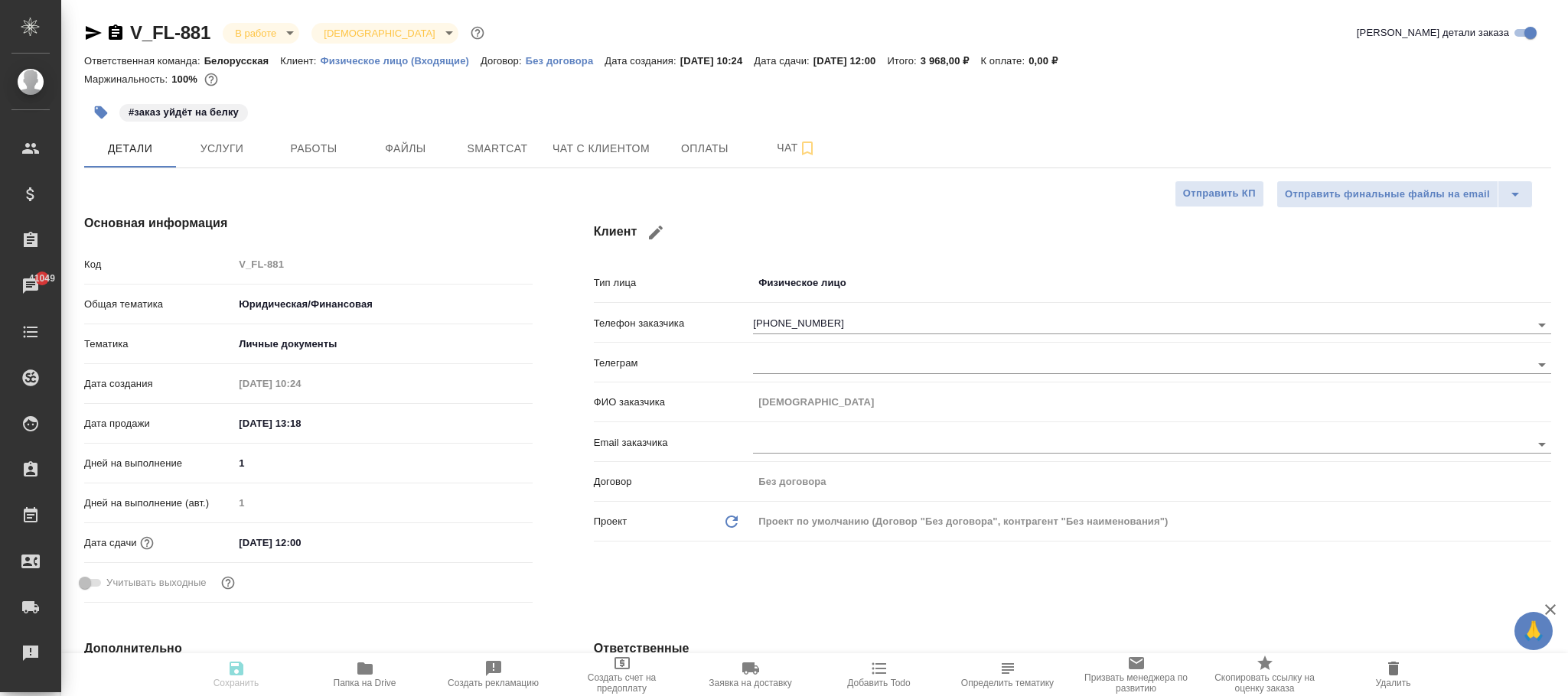
type textarea "x"
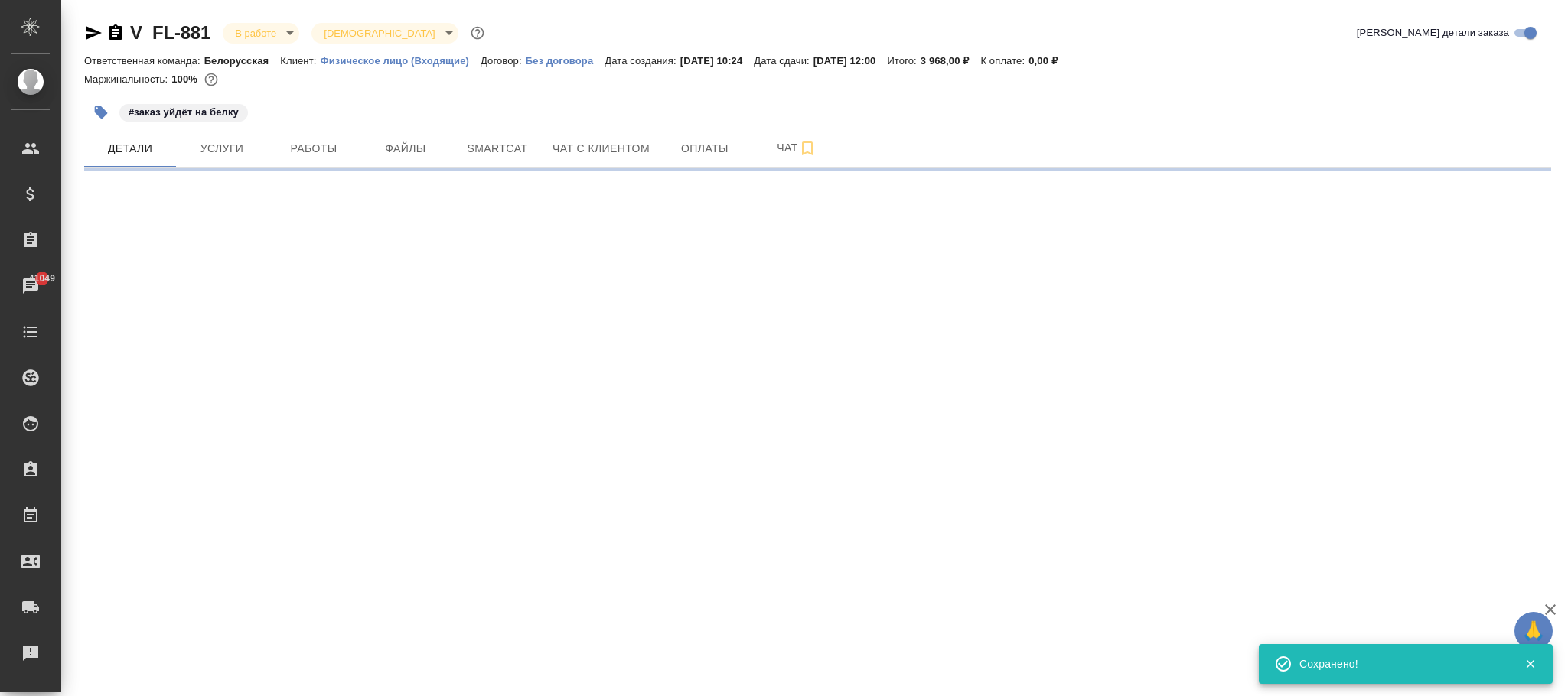
select select "RU"
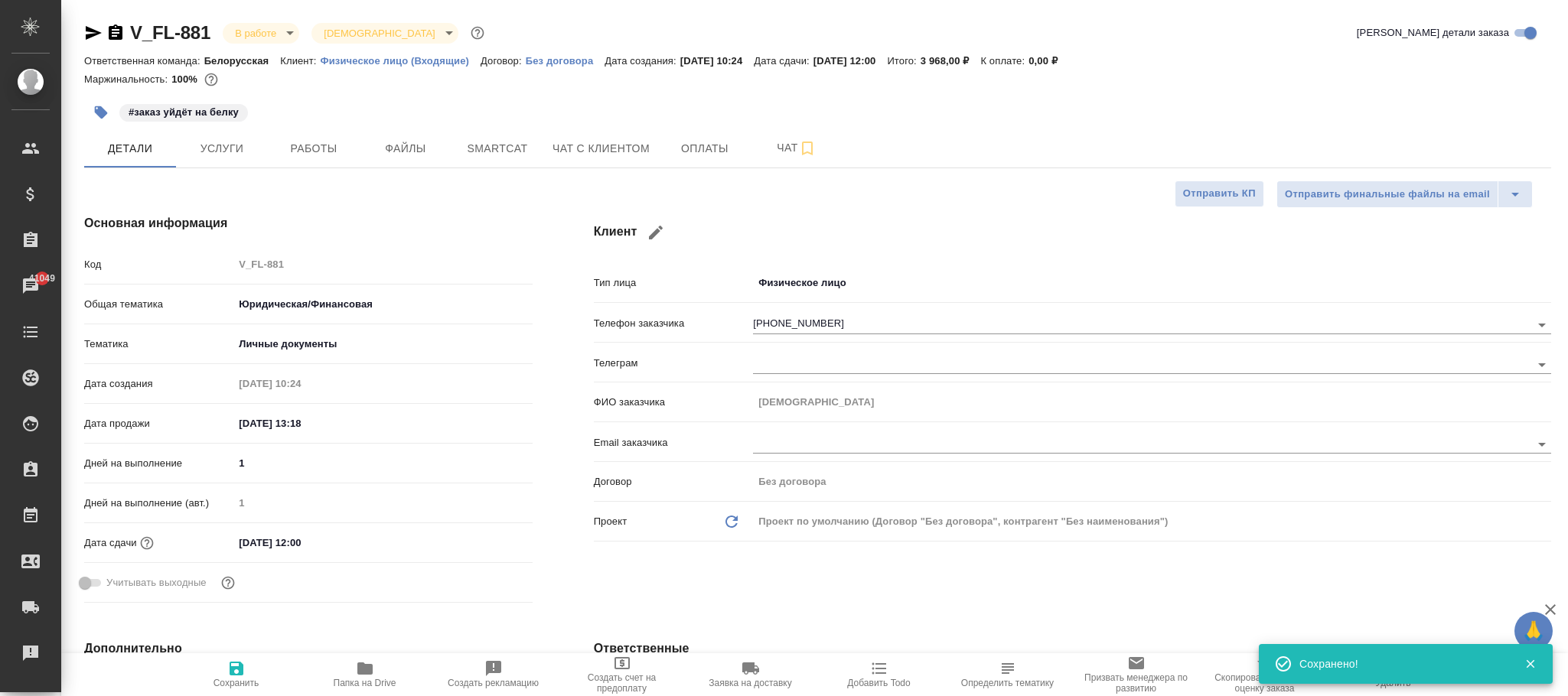
type textarea "x"
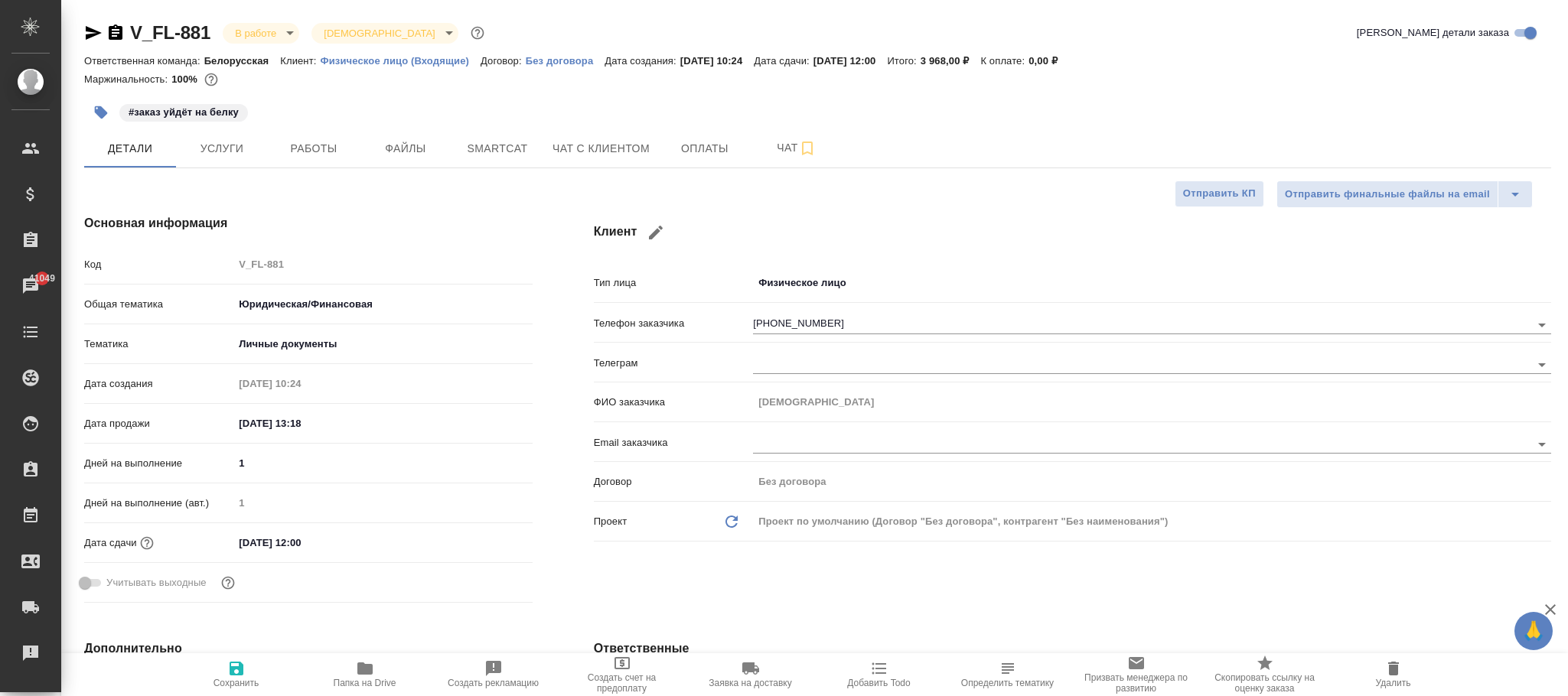
type textarea "x"
